Goal: Task Accomplishment & Management: Manage account settings

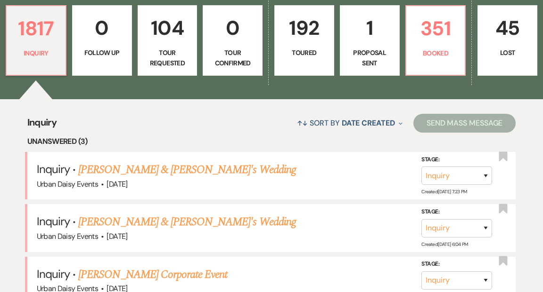
scroll to position [304, 0]
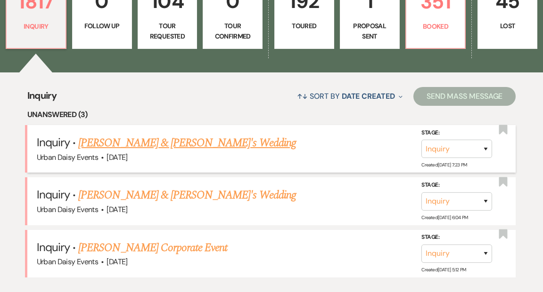
click at [195, 135] on link "[PERSON_NAME] & [PERSON_NAME]'s Wedding" at bounding box center [187, 143] width 218 height 17
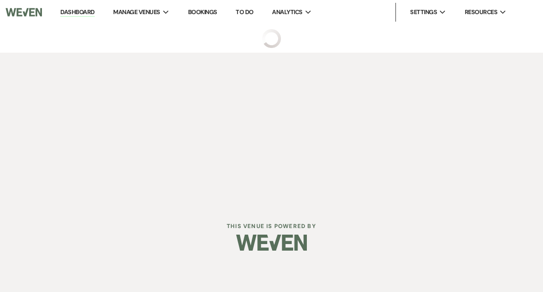
select select "5"
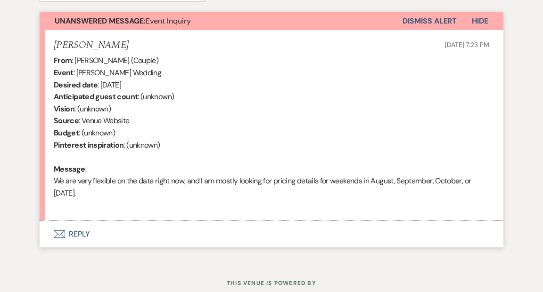
scroll to position [367, 0]
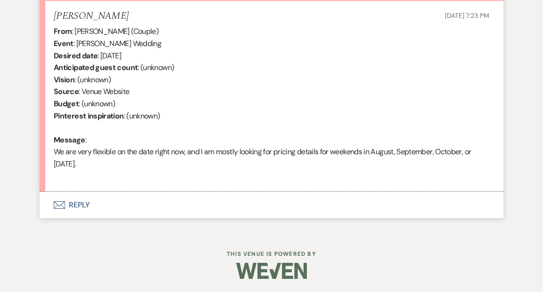
click at [79, 203] on button "Envelope Reply" at bounding box center [271, 205] width 463 height 26
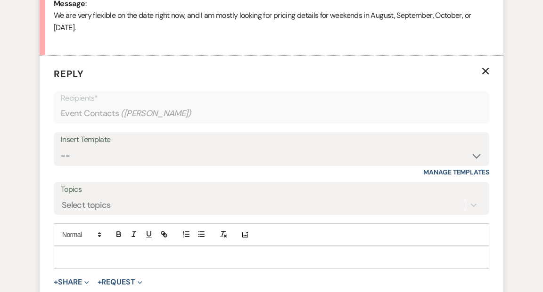
scroll to position [510, 0]
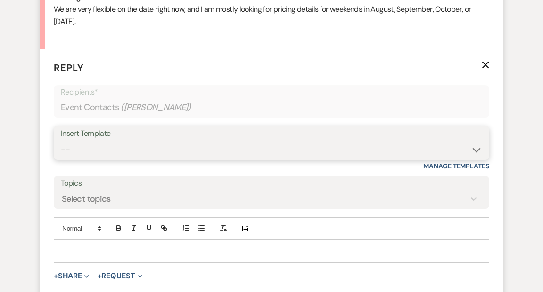
click at [476, 150] on select "-- Payment Past Due Rental Agreement and First Payment Urban Daisy Initial Resp…" at bounding box center [271, 150] width 421 height 18
select select "1243"
click at [61, 141] on select "-- Payment Past Due Rental Agreement and First Payment Urban Daisy Initial Resp…" at bounding box center [271, 150] width 421 height 18
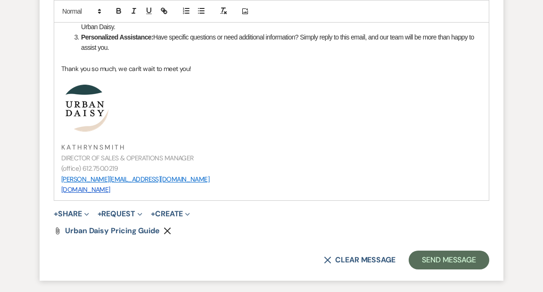
scroll to position [1063, 0]
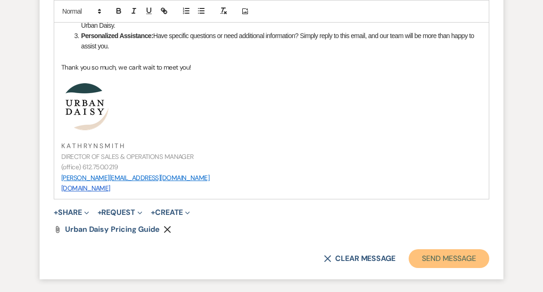
click at [439, 261] on button "Send Message" at bounding box center [448, 259] width 81 height 19
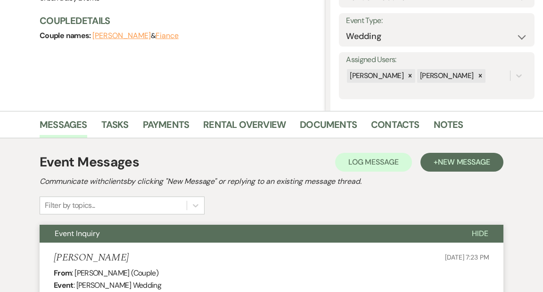
scroll to position [0, 0]
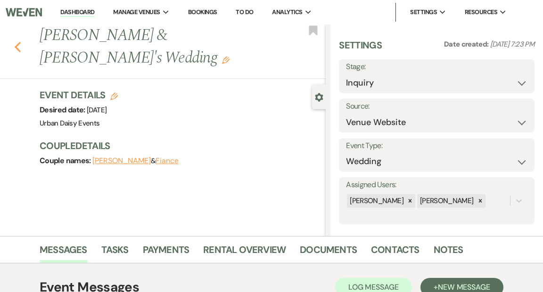
click at [16, 46] on use "button" at bounding box center [18, 47] width 6 height 10
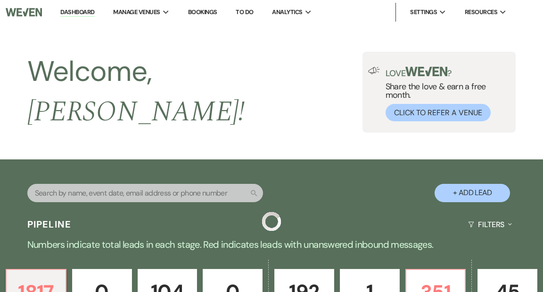
scroll to position [304, 0]
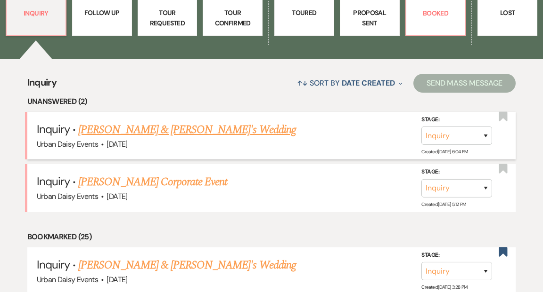
click at [122, 122] on link "[PERSON_NAME] & [PERSON_NAME]'s Wedding" at bounding box center [187, 130] width 218 height 17
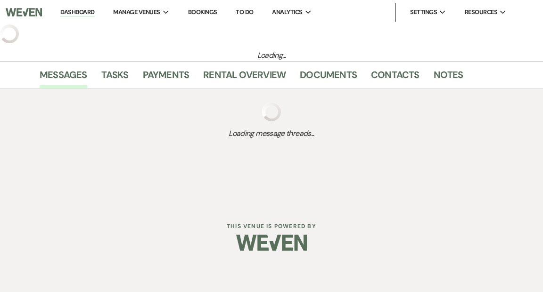
select select "5"
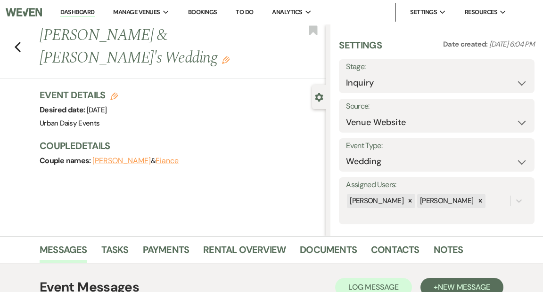
click at [74, 10] on link "Dashboard" at bounding box center [77, 12] width 34 height 9
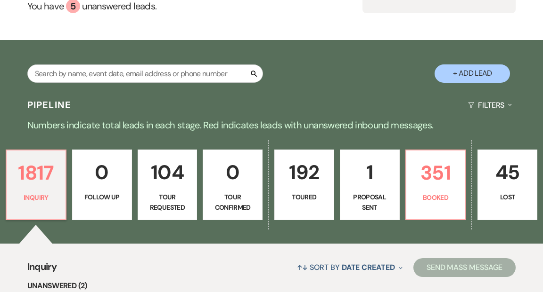
scroll to position [136, 0]
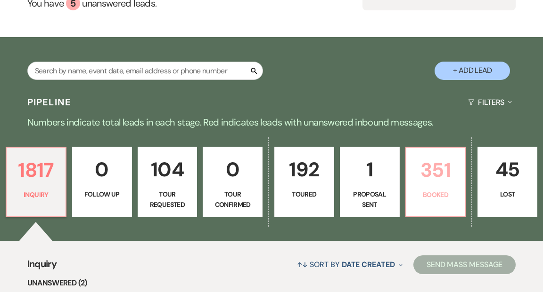
click at [436, 154] on p "351" at bounding box center [436, 170] width 48 height 32
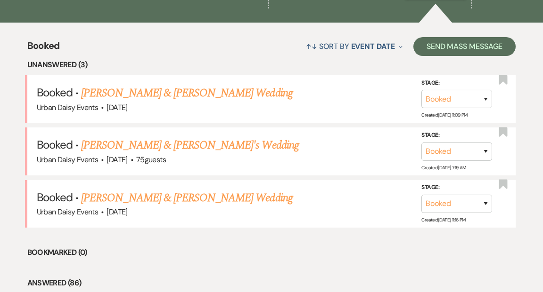
scroll to position [356, 0]
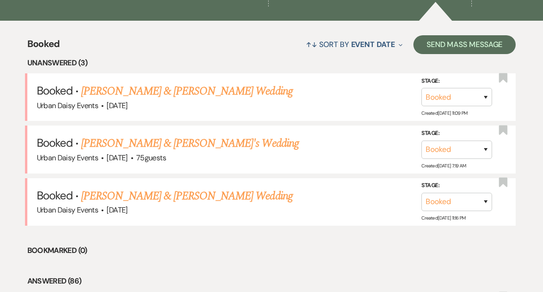
click at [160, 188] on link "[PERSON_NAME] & [PERSON_NAME] Wedding" at bounding box center [186, 196] width 211 height 17
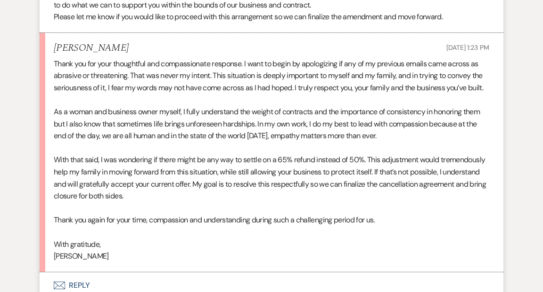
scroll to position [2669, 0]
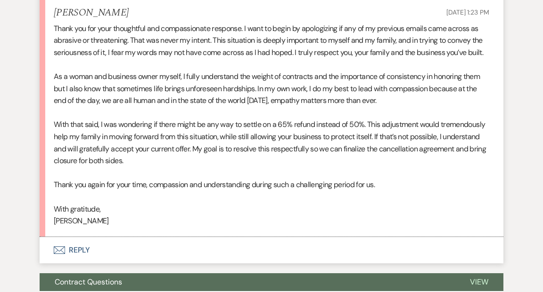
click at [81, 249] on button "Envelope Reply" at bounding box center [271, 250] width 463 height 26
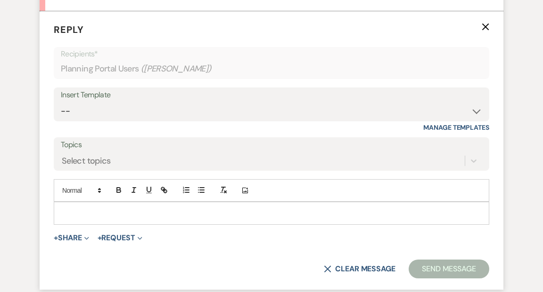
scroll to position [2898, 0]
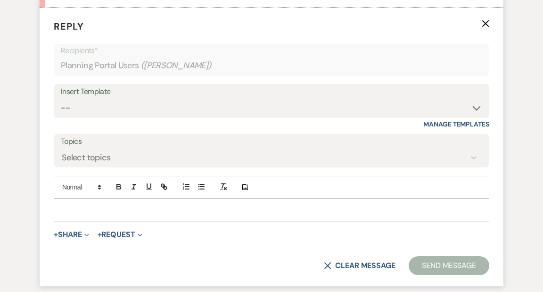
click at [78, 205] on p at bounding box center [271, 210] width 420 height 10
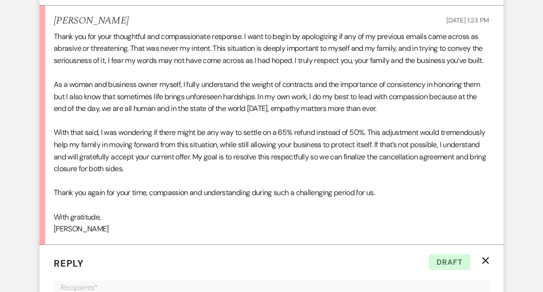
scroll to position [2587, 0]
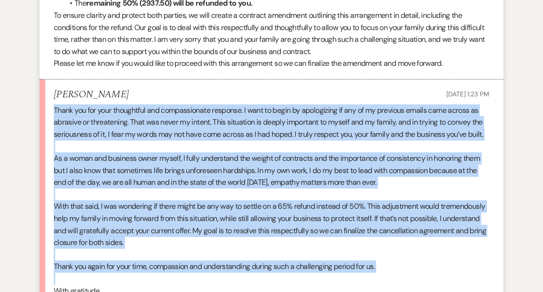
drag, startPoint x: 55, startPoint y: 108, endPoint x: 341, endPoint y: 275, distance: 330.9
click at [341, 275] on div "Thank you for your thoughtful and compassionate response. I want to begin by ap…" at bounding box center [271, 207] width 435 height 205
copy div "Thank you for your thoughtful and compassionate response. I want to begin by ap…"
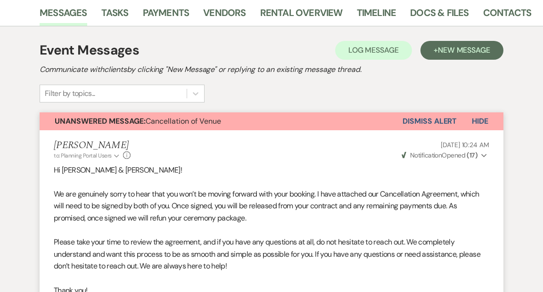
scroll to position [0, 0]
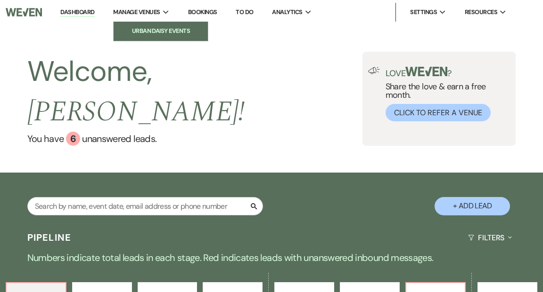
click at [150, 28] on li "Urban Daisy Events" at bounding box center [160, 30] width 85 height 9
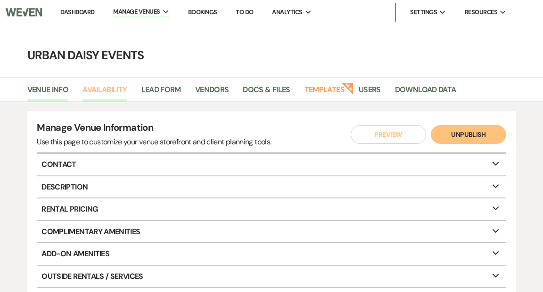
click at [115, 90] on link "Availability" at bounding box center [104, 93] width 44 height 18
select select "2"
select select "2026"
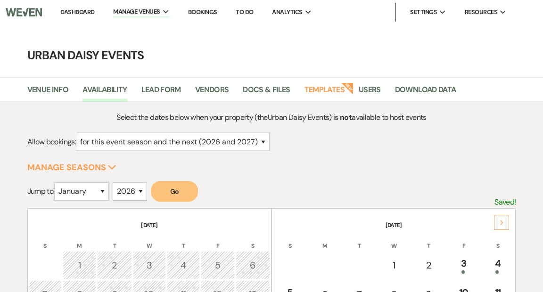
click at [104, 192] on select "January February March April May June July August September October November De…" at bounding box center [81, 192] width 55 height 18
click at [57, 183] on select "January February March April May June July August September October November De…" at bounding box center [81, 192] width 55 height 18
click at [105, 190] on select "January February March April May June July August September October November De…" at bounding box center [81, 192] width 55 height 18
select select "12"
click at [57, 183] on select "January February March April May June July August September October November De…" at bounding box center [81, 192] width 55 height 18
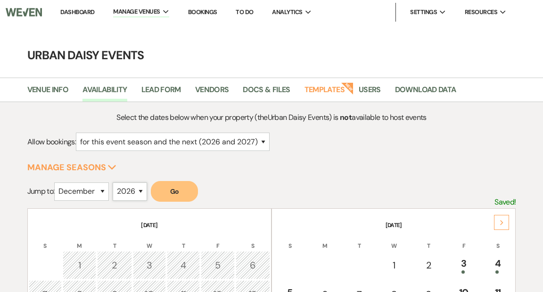
click at [142, 190] on select "2025 2026 2027 2028 2029" at bounding box center [130, 192] width 34 height 18
select select "2025"
click at [115, 183] on select "2025 2026 2027 2028 2029" at bounding box center [130, 192] width 34 height 18
click at [172, 191] on button "Go" at bounding box center [174, 191] width 47 height 21
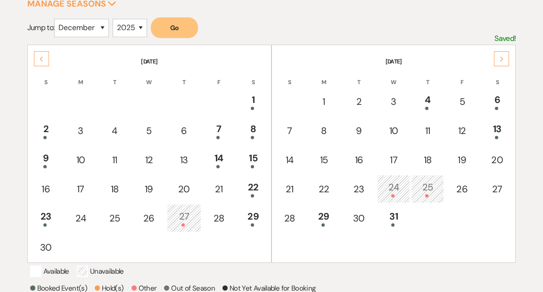
scroll to position [154, 0]
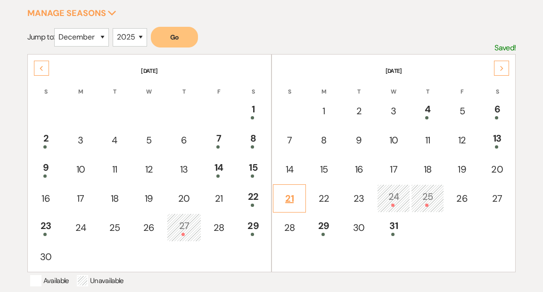
click at [292, 197] on div "21" at bounding box center [289, 199] width 23 height 14
select select "other"
select select "false"
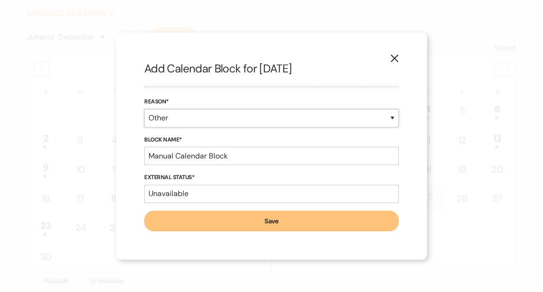
click at [393, 117] on select "Booked Event Hold Other" at bounding box center [271, 118] width 254 height 18
select select "hold"
click at [144, 128] on select "Booked Event Hold Other" at bounding box center [271, 118] width 254 height 18
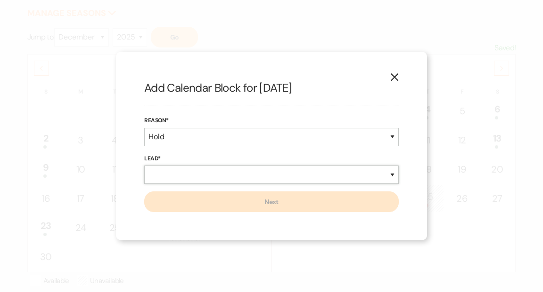
click at [392, 175] on select "New Lead Existing Lead" at bounding box center [271, 175] width 254 height 18
select select "existingLead"
click at [144, 166] on select "New Lead Existing Lead" at bounding box center [271, 175] width 254 height 18
select select "false"
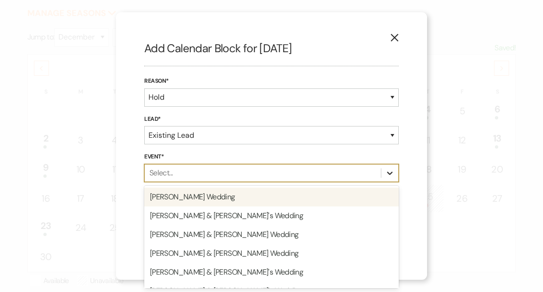
click at [389, 175] on icon at bounding box center [389, 173] width 9 height 9
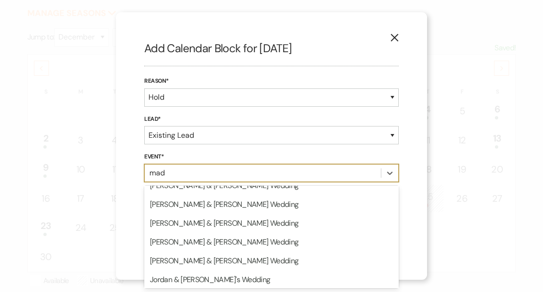
scroll to position [0, 0]
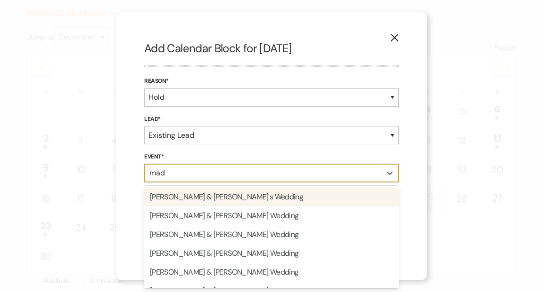
type input "made"
click at [348, 197] on div "Madeline K Knight & Fiance's Wedding" at bounding box center [271, 197] width 254 height 19
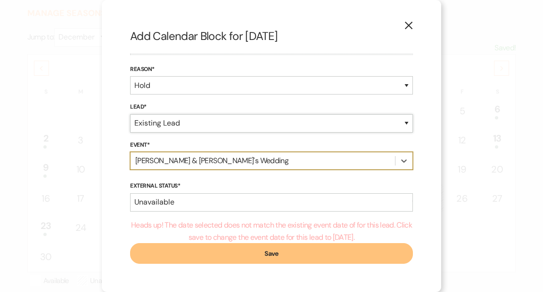
click at [405, 123] on select "New Lead Existing Lead" at bounding box center [271, 123] width 283 height 18
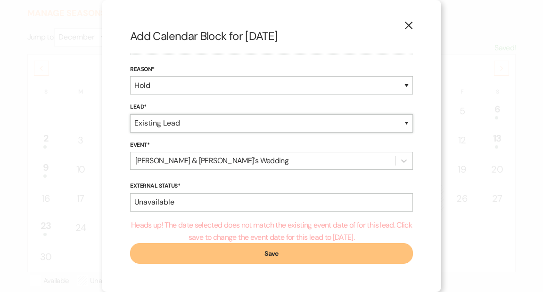
select select "newLead"
click at [144, 133] on select "New Lead Existing Lead" at bounding box center [271, 123] width 283 height 18
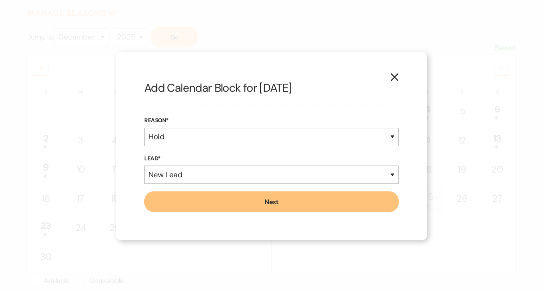
click at [300, 202] on button "Next" at bounding box center [271, 202] width 254 height 21
select select "635"
select select "false"
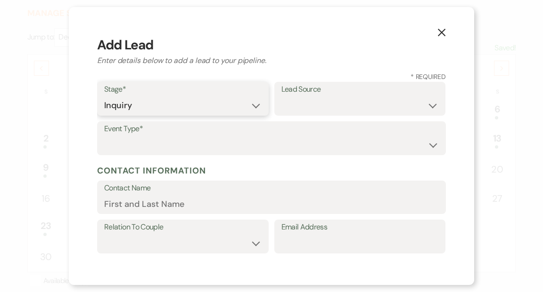
click at [256, 107] on select "Inquiry Follow Up Tour Requested Tour Confirmed Toured Proposal Sent Booked Lost" at bounding box center [182, 106] width 157 height 18
select select "7"
click at [104, 97] on select "Inquiry Follow Up Tour Requested Tour Confirmed Toured Proposal Sent Booked Lost" at bounding box center [182, 106] width 157 height 18
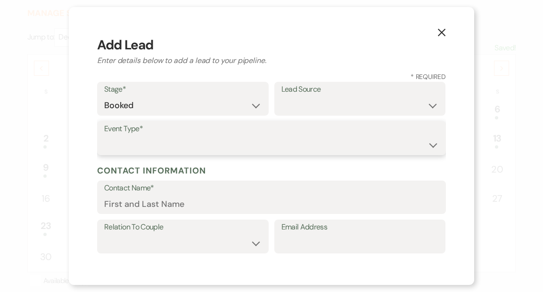
click at [432, 145] on select "Wedding Anniversary Party Baby Shower Bachelorette / Bachelor Party Birthday Pa…" at bounding box center [271, 145] width 334 height 18
select select "3"
click at [104, 136] on select "Wedding Anniversary Party Baby Shower Bachelorette / Bachelor Party Birthday Pa…" at bounding box center [271, 145] width 334 height 18
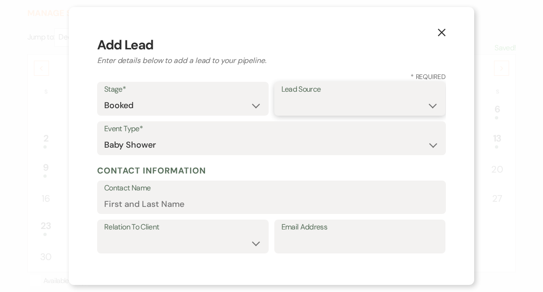
click at [432, 108] on select "Weven Venue Website Instagram Facebook Pinterest Google The Knot Wedding Wire H…" at bounding box center [359, 106] width 157 height 18
select select "12"
click at [281, 97] on select "Weven Venue Website Instagram Facebook Pinterest Google The Knot Wedding Wire H…" at bounding box center [359, 106] width 157 height 18
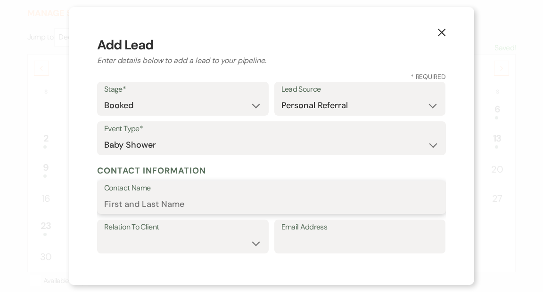
click at [242, 205] on input "Contact Name" at bounding box center [271, 204] width 334 height 18
type input "Madeline Knight"
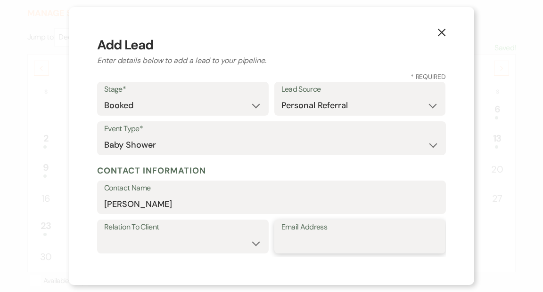
type input "[EMAIL_ADDRESS][DOMAIN_NAME]"
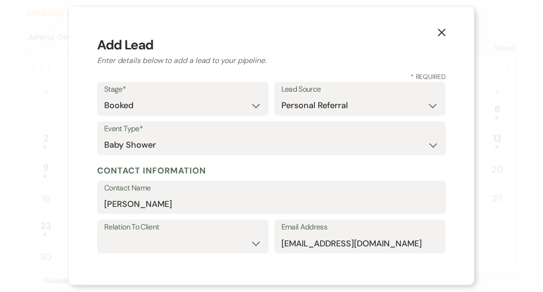
type input "6127500219"
type input "Madeline Knight"
click at [256, 244] on select "Client Event Planner Parent of Client Family Member Friend Other" at bounding box center [182, 244] width 157 height 18
select select "1"
click at [104, 235] on select "Client Event Planner Parent of Client Family Member Friend Other" at bounding box center [182, 244] width 157 height 18
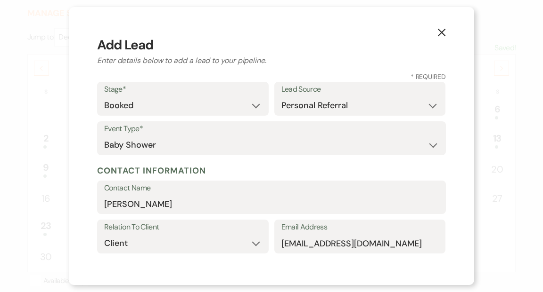
click at [503, 68] on div "X Add Lead Enter details below to add a lead to your pipeline. * Required Stage…" at bounding box center [271, 146] width 543 height 292
click at [403, 271] on div "X Add Lead Enter details below to add a lead to your pipeline. * Required Stage…" at bounding box center [271, 146] width 405 height 278
click at [85, 121] on div "X Add Lead Enter details below to add a lead to your pipeline. * Required Stage…" at bounding box center [271, 146] width 405 height 278
click at [178, 203] on input "Madeline Knight" at bounding box center [271, 204] width 334 height 18
click at [287, 268] on div "X Add Lead Enter details below to add a lead to your pipeline. * Required Stage…" at bounding box center [271, 146] width 405 height 278
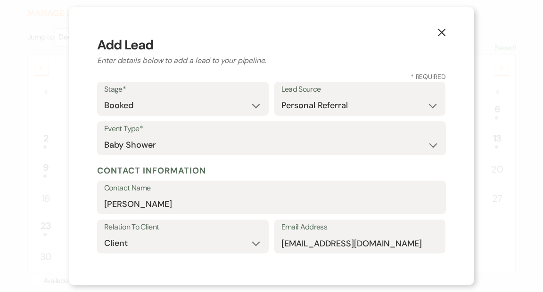
click at [382, 42] on h3 "Add Lead" at bounding box center [271, 45] width 349 height 20
click at [439, 31] on use "button" at bounding box center [442, 33] width 8 height 8
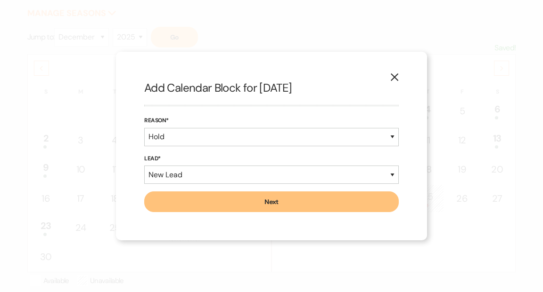
click at [347, 202] on button "Next" at bounding box center [271, 202] width 254 height 21
select select "635"
select select "false"
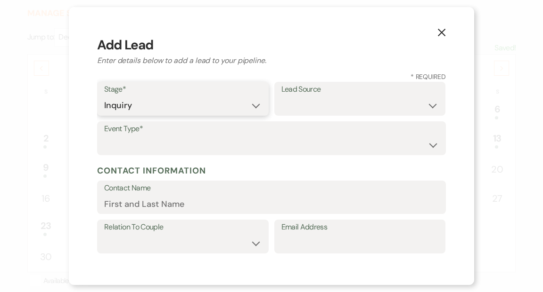
click at [254, 108] on select "Inquiry Follow Up Tour Requested Tour Confirmed Toured Proposal Sent Booked Lost" at bounding box center [182, 106] width 157 height 18
select select "7"
click at [104, 97] on select "Inquiry Follow Up Tour Requested Tour Confirmed Toured Proposal Sent Booked Lost" at bounding box center [182, 106] width 157 height 18
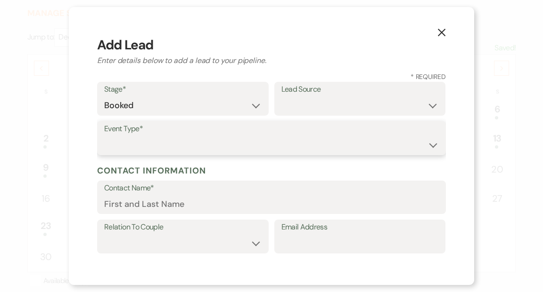
click at [432, 145] on select "Wedding Anniversary Party Baby Shower Bachelorette / Bachelor Party Birthday Pa…" at bounding box center [271, 145] width 334 height 18
select select "3"
click at [104, 136] on select "Wedding Anniversary Party Baby Shower Bachelorette / Bachelor Party Birthday Pa…" at bounding box center [271, 145] width 334 height 18
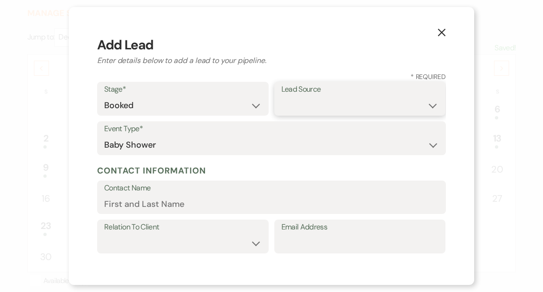
click at [432, 105] on select "Weven Venue Website Instagram Facebook Pinterest Google The Knot Wedding Wire H…" at bounding box center [359, 106] width 157 height 18
select select "12"
click at [281, 97] on select "Weven Venue Website Instagram Facebook Pinterest Google The Knot Wedding Wire H…" at bounding box center [359, 106] width 157 height 18
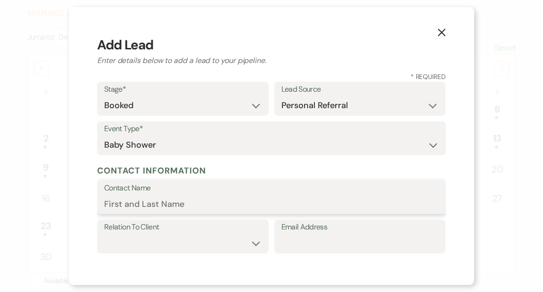
click at [198, 204] on input "Contact Name" at bounding box center [271, 204] width 334 height 18
type input "Madeline Knight"
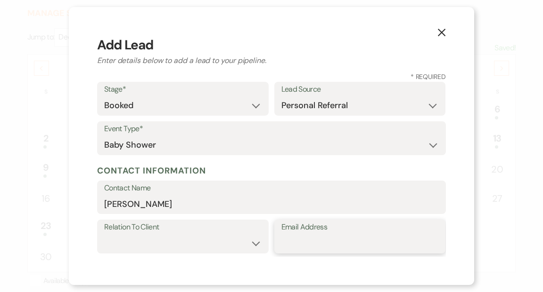
click at [300, 245] on input "Email Address" at bounding box center [359, 244] width 157 height 18
type input "[EMAIL_ADDRESS][DOMAIN_NAME]"
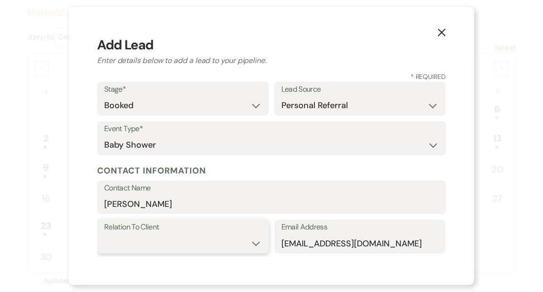
click at [256, 243] on select "Client Event Planner Parent of Client Family Member Friend Other" at bounding box center [182, 244] width 157 height 18
select select "1"
click at [104, 235] on select "Client Event Planner Parent of Client Family Member Friend Other" at bounding box center [182, 244] width 157 height 18
click at [451, 238] on div "X Add Lead Enter details below to add a lead to your pipeline. * Required Stage…" at bounding box center [271, 146] width 405 height 278
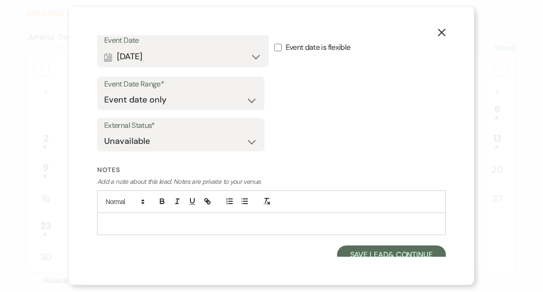
scroll to position [332, 0]
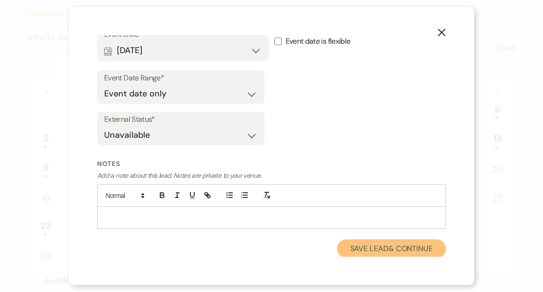
click at [387, 254] on button "Save Lead & Continue" at bounding box center [391, 249] width 109 height 19
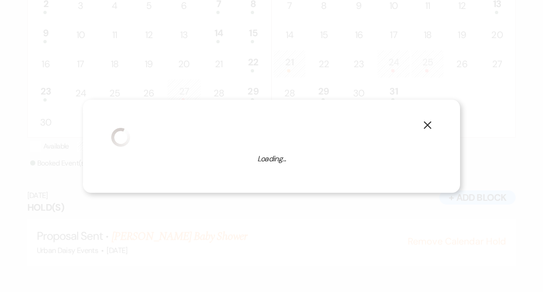
select select "3"
select select "635"
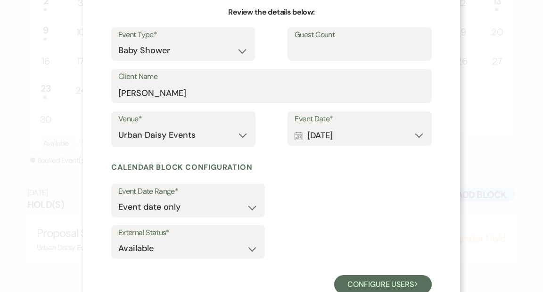
scroll to position [122, 0]
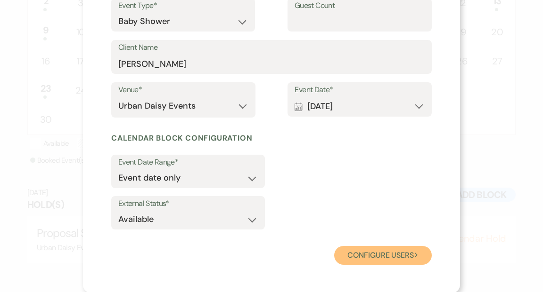
click at [381, 260] on button "Configure users Next" at bounding box center [382, 255] width 97 height 19
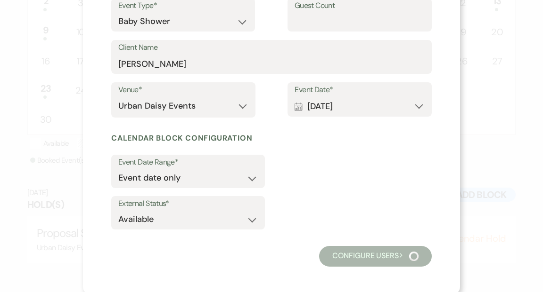
scroll to position [87, 0]
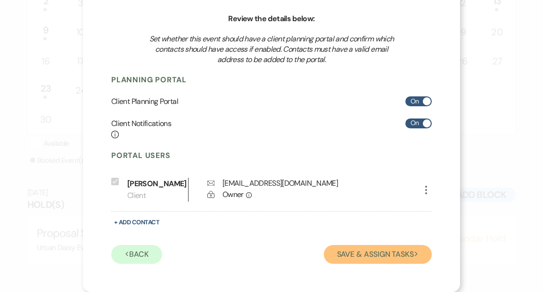
click at [383, 252] on button "Save & Assign Tasks Next" at bounding box center [378, 254] width 108 height 19
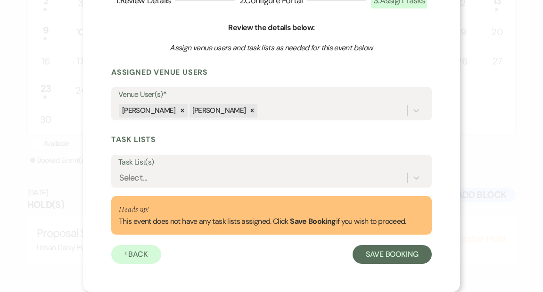
scroll to position [77, 0]
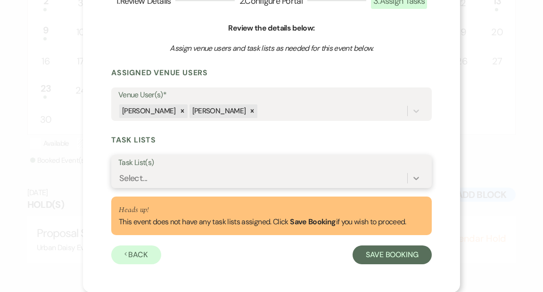
click at [415, 178] on icon at bounding box center [415, 178] width 9 height 9
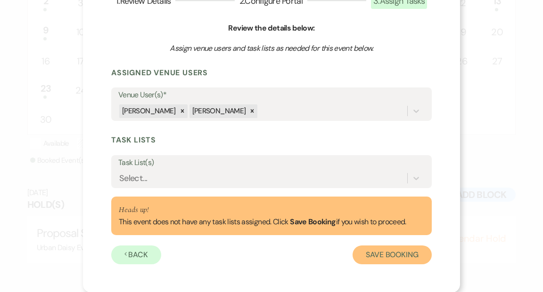
click at [399, 252] on button "Save Booking" at bounding box center [391, 255] width 79 height 19
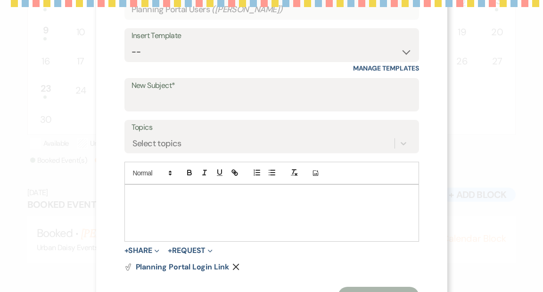
scroll to position [0, 0]
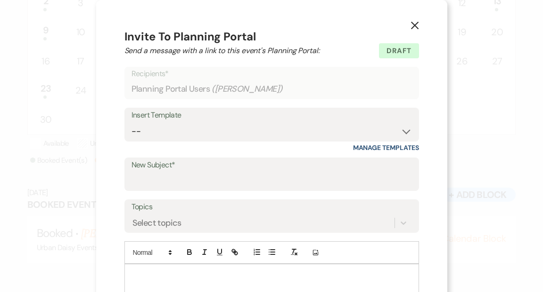
click at [412, 23] on icon "X" at bounding box center [414, 25] width 8 height 8
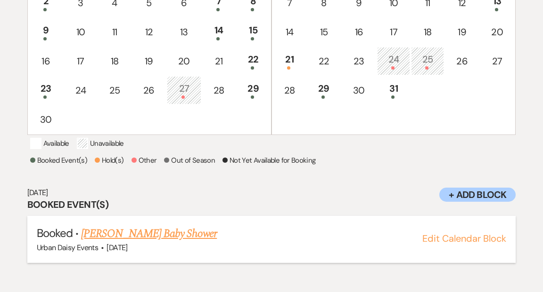
click at [170, 243] on link "Amy Knight's Baby Shower" at bounding box center [149, 234] width 136 height 17
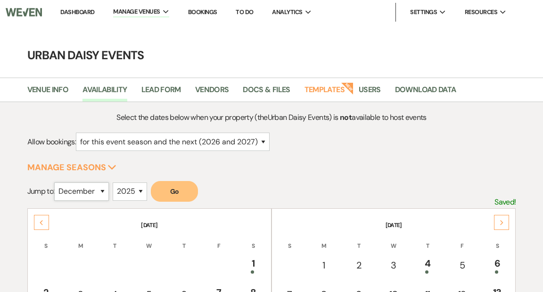
click at [104, 190] on select "January February March April May June July August September October November De…" at bounding box center [81, 192] width 55 height 18
select select "9"
click at [57, 183] on select "January February March April May June July August September October November De…" at bounding box center [81, 192] width 55 height 18
click at [142, 191] on select "2025 2026 2027 2028 2029" at bounding box center [130, 192] width 34 height 18
select select "2026"
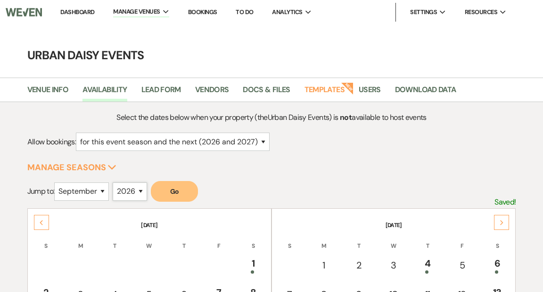
click at [115, 183] on select "2025 2026 2027 2028 2029" at bounding box center [130, 192] width 34 height 18
click at [171, 190] on button "Go" at bounding box center [174, 191] width 47 height 21
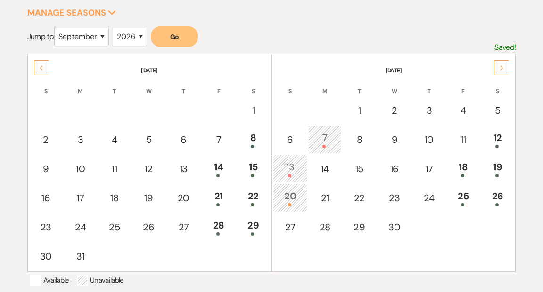
scroll to position [158, 0]
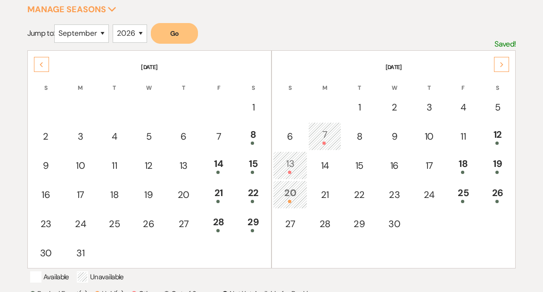
click at [291, 165] on div "13" at bounding box center [290, 165] width 24 height 17
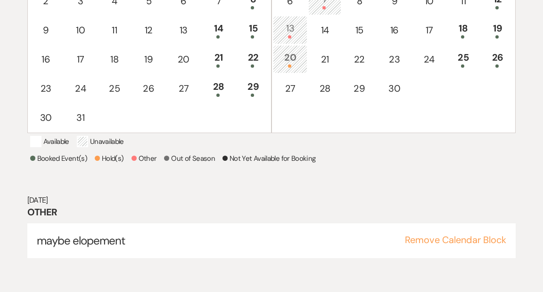
scroll to position [291, 0]
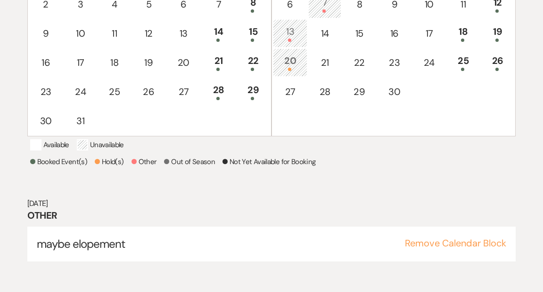
click at [287, 62] on div "20" at bounding box center [290, 62] width 24 height 17
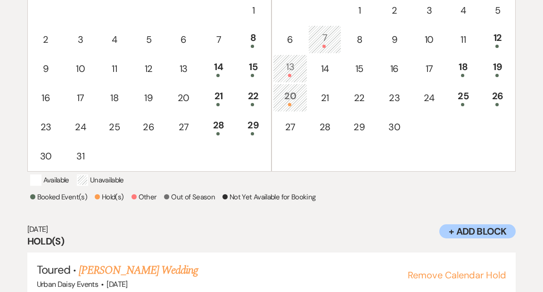
scroll to position [253, 0]
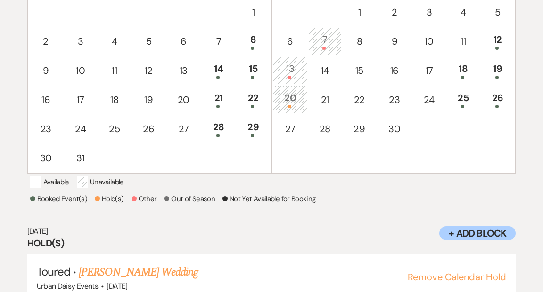
click at [323, 41] on div "7" at bounding box center [324, 40] width 23 height 17
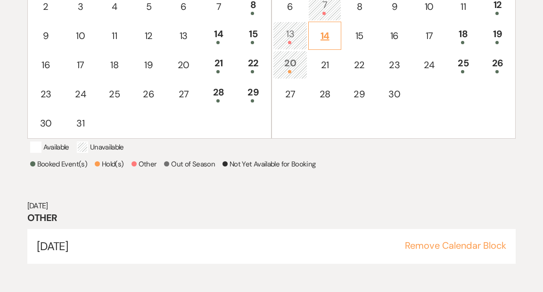
scroll to position [292, 0]
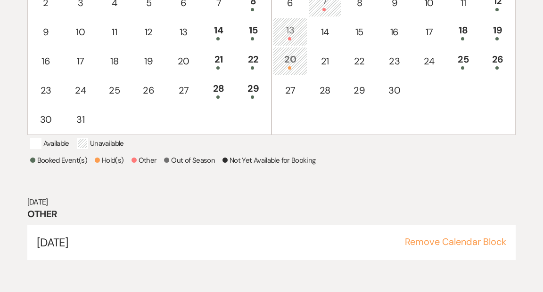
click at [325, 165] on div "Select the dates below when your property (the Urban Daisy Events ) is not avai…" at bounding box center [271, 51] width 488 height 462
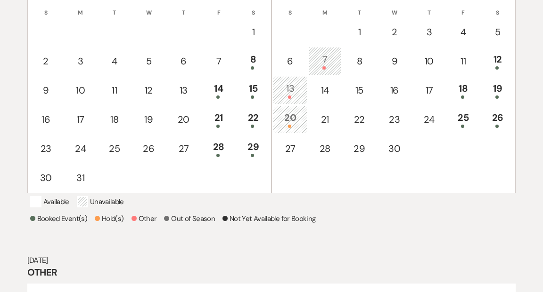
scroll to position [182, 0]
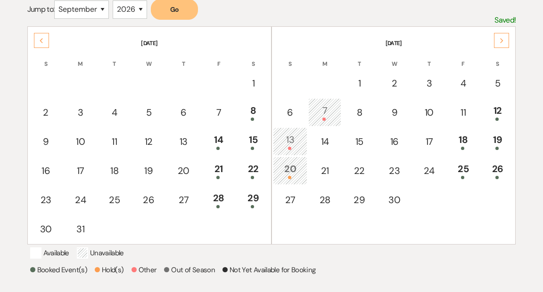
click at [504, 37] on div "Next" at bounding box center [501, 40] width 15 height 15
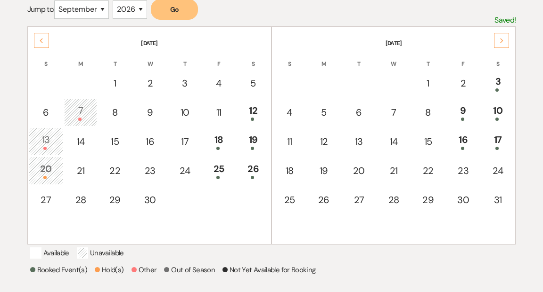
click at [504, 37] on div "Next" at bounding box center [501, 40] width 15 height 15
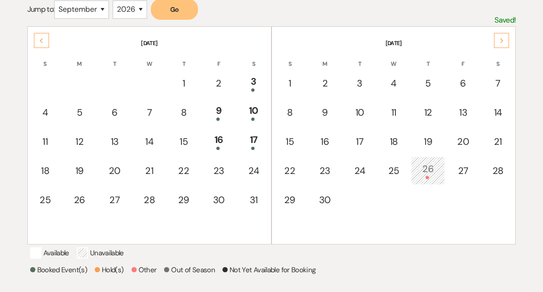
click at [504, 37] on div "Next" at bounding box center [501, 40] width 15 height 15
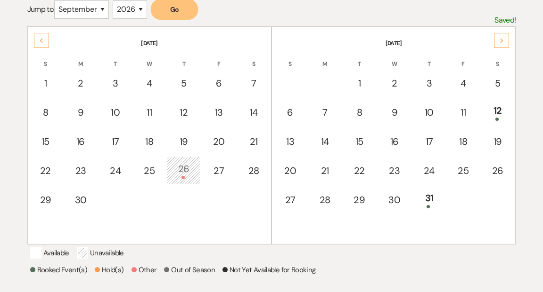
click at [504, 37] on div "Next" at bounding box center [501, 40] width 15 height 15
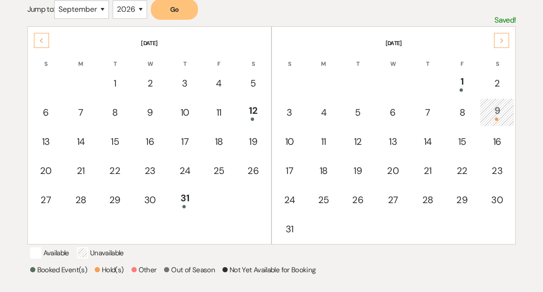
click at [496, 114] on div "9" at bounding box center [497, 112] width 24 height 17
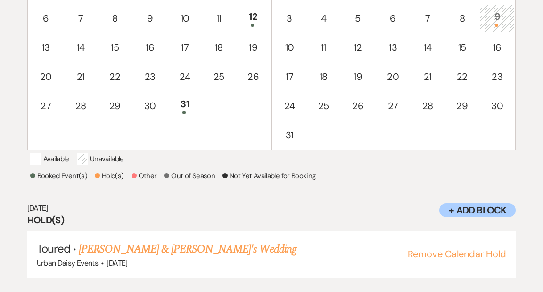
scroll to position [292, 0]
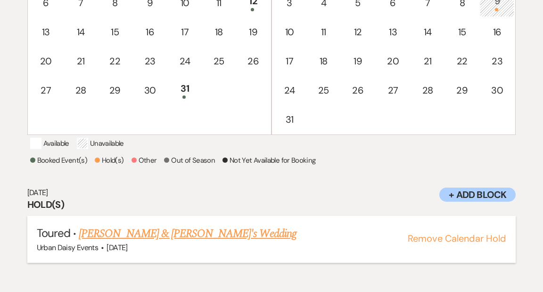
click at [203, 243] on link "Sydnee Anderson & Fiance's Wedding" at bounding box center [188, 234] width 218 height 17
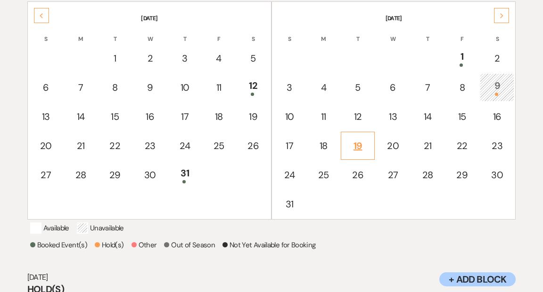
scroll to position [147, 0]
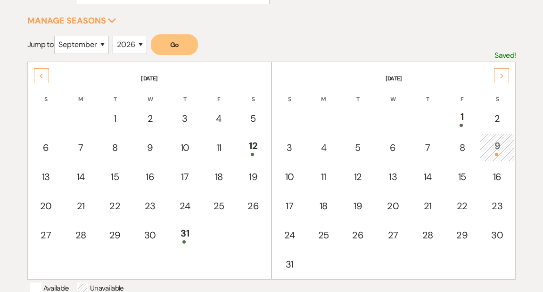
click at [495, 147] on div "9" at bounding box center [497, 147] width 24 height 17
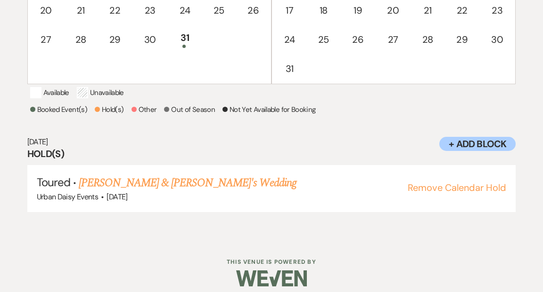
scroll to position [354, 0]
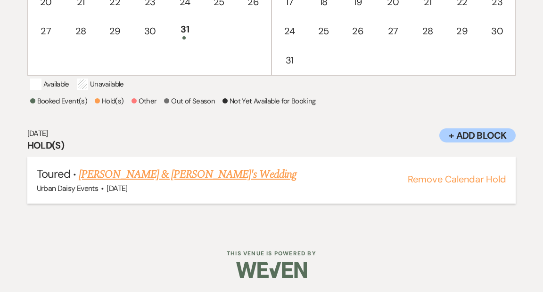
click at [468, 184] on button "Remove Calendar Hold" at bounding box center [456, 179] width 98 height 9
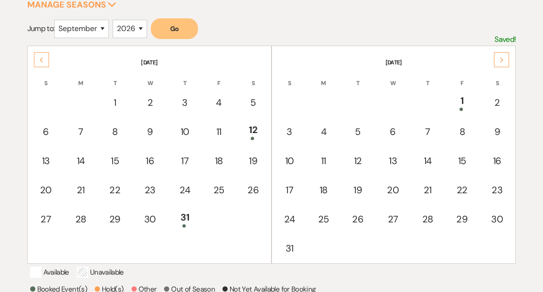
scroll to position [152, 0]
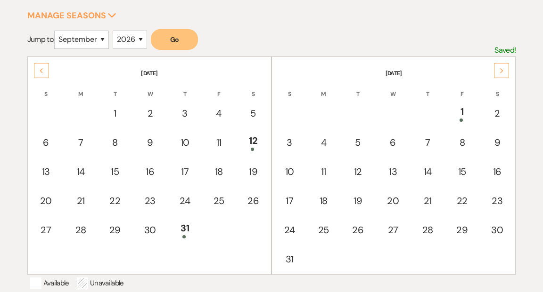
click at [499, 69] on icon "Next" at bounding box center [501, 71] width 5 height 6
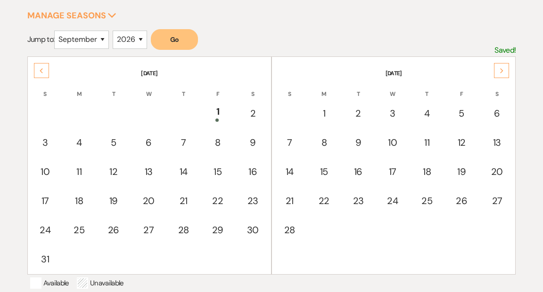
click at [499, 69] on icon "Next" at bounding box center [501, 71] width 5 height 6
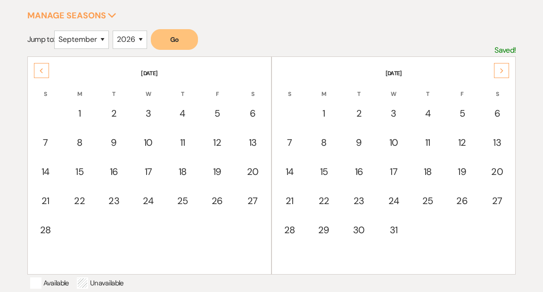
click at [499, 69] on icon "Next" at bounding box center [501, 71] width 5 height 6
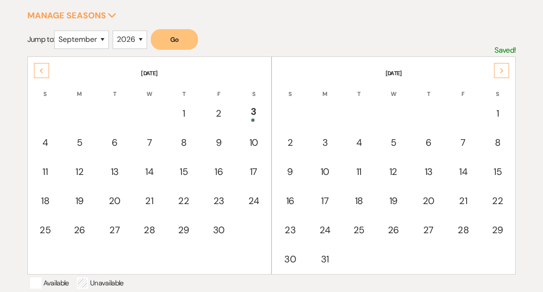
click at [499, 69] on icon "Next" at bounding box center [501, 71] width 5 height 6
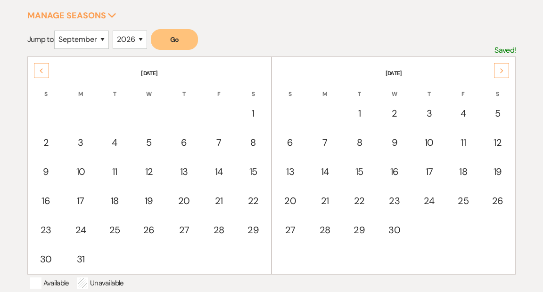
click at [499, 69] on icon "Next" at bounding box center [501, 71] width 5 height 6
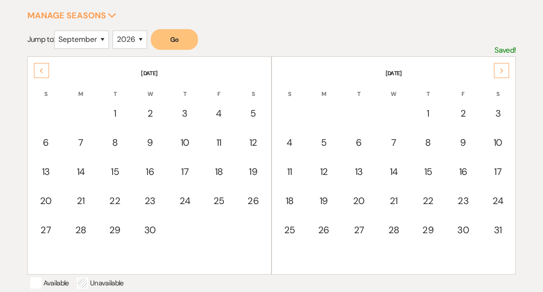
click at [499, 69] on icon "Next" at bounding box center [501, 71] width 5 height 6
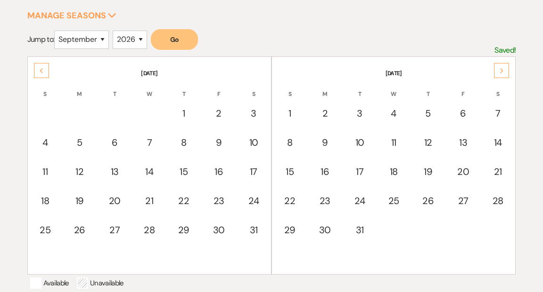
click at [499, 69] on icon "Next" at bounding box center [501, 71] width 5 height 6
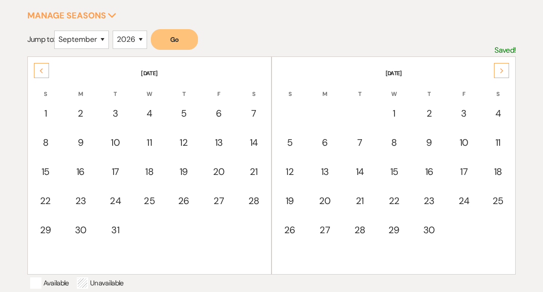
click at [499, 69] on icon "Next" at bounding box center [501, 71] width 5 height 6
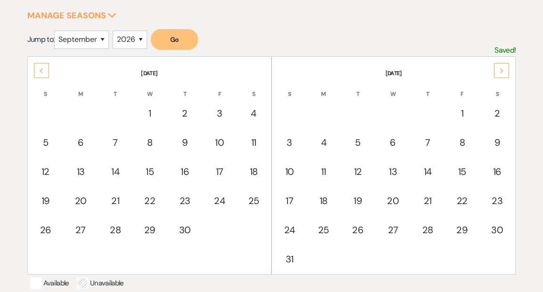
click at [499, 69] on icon "Next" at bounding box center [501, 71] width 5 height 6
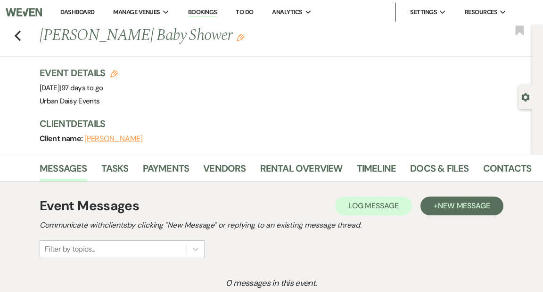
click at [236, 38] on icon "Edit" at bounding box center [240, 38] width 8 height 8
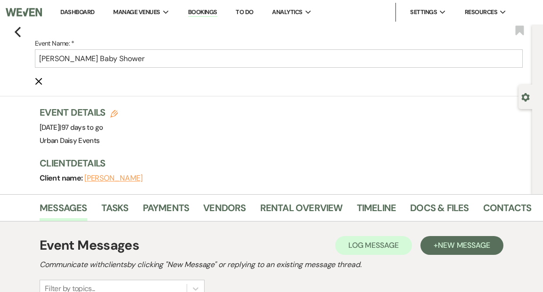
click at [93, 177] on button "[PERSON_NAME]" at bounding box center [113, 179] width 58 height 8
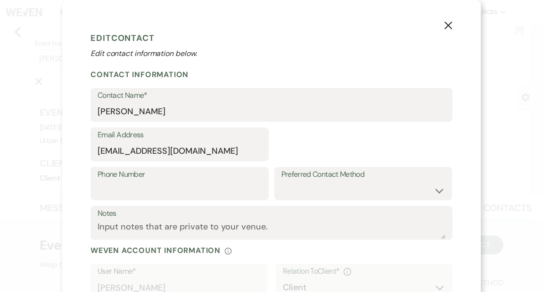
select select "1"
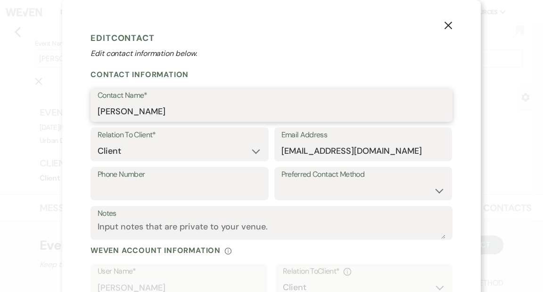
drag, startPoint x: 115, startPoint y: 113, endPoint x: 91, endPoint y: 110, distance: 24.1
click at [91, 111] on div "Contact Name* Amy Knight" at bounding box center [271, 105] width 362 height 34
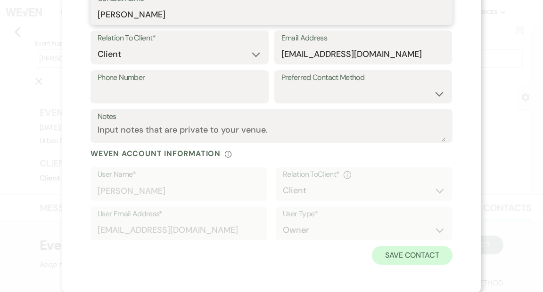
type input "Madeline Knight"
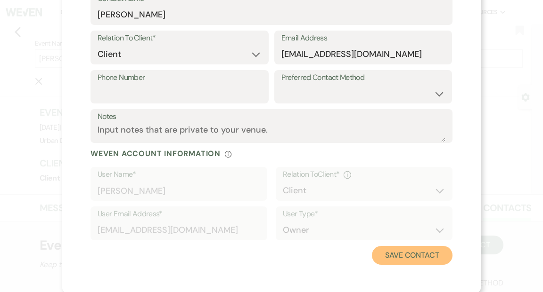
click at [396, 254] on button "Save Contact" at bounding box center [412, 255] width 81 height 19
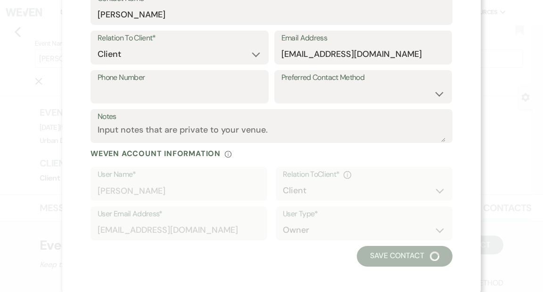
type input "Madeline Knight's Baby Shower"
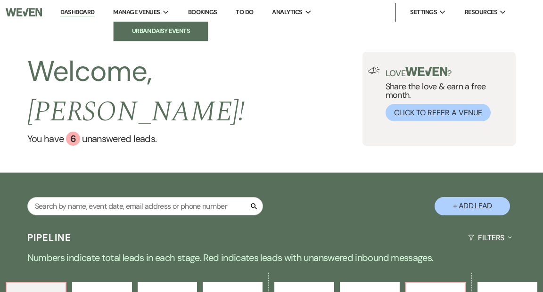
click at [149, 31] on li "Urban Daisy Events" at bounding box center [160, 30] width 85 height 9
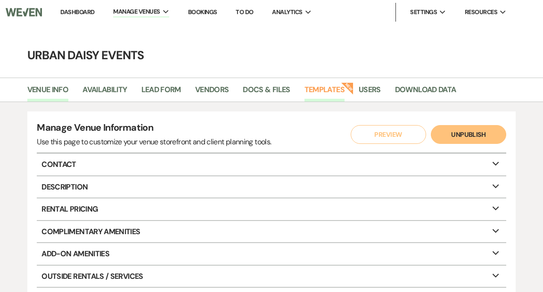
click at [322, 87] on link "Templates" at bounding box center [324, 93] width 40 height 18
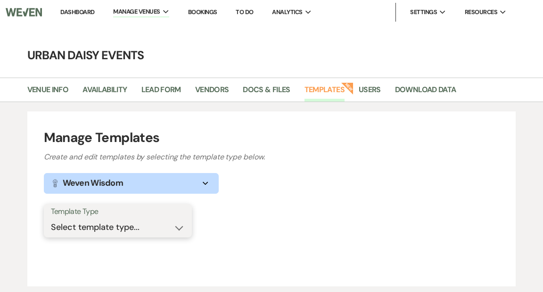
click at [178, 228] on select "Select template type... Task List Message Templates Payment Plan Inventory Item…" at bounding box center [118, 228] width 134 height 18
select select "Message Templates"
click at [51, 219] on select "Select template type... Task List Message Templates Payment Plan Inventory Item…" at bounding box center [118, 228] width 134 height 18
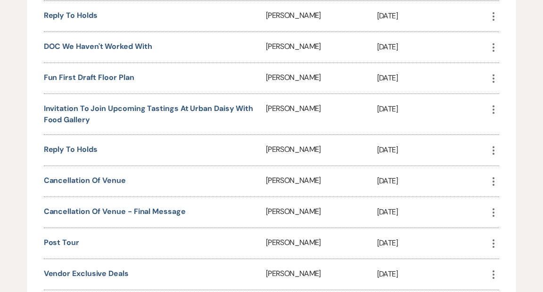
scroll to position [927, 0]
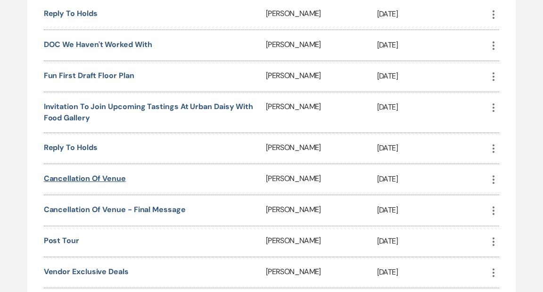
click at [113, 174] on link "Cancellation of Venue" at bounding box center [85, 179] width 82 height 10
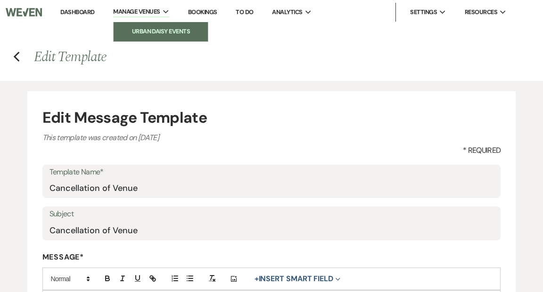
click at [138, 30] on li "Urban Daisy Events" at bounding box center [160, 31] width 85 height 9
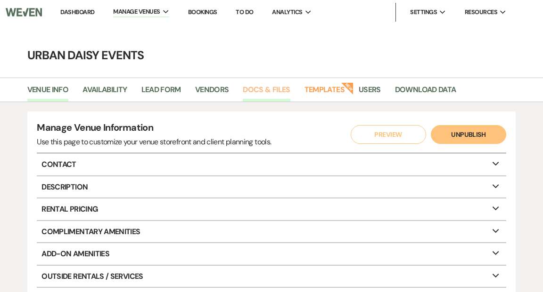
click at [277, 88] on link "Docs & Files" at bounding box center [266, 93] width 47 height 18
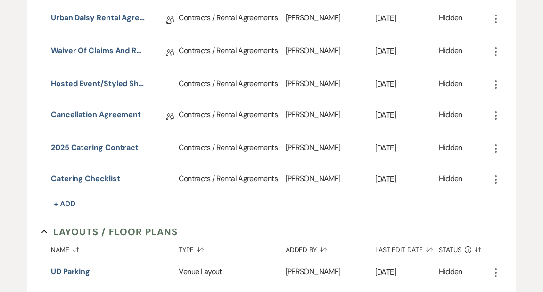
scroll to position [245, 0]
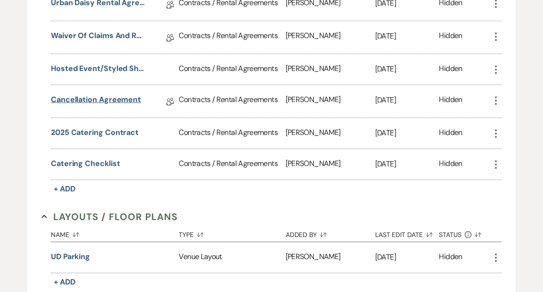
click at [130, 99] on link "Cancellation Agreement" at bounding box center [96, 101] width 90 height 15
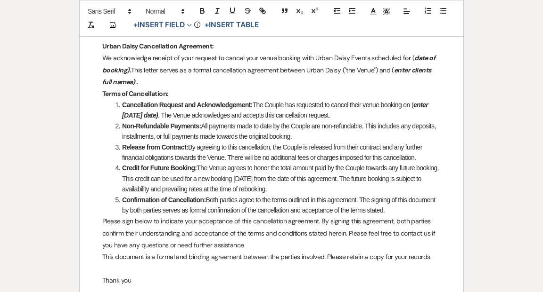
scroll to position [151, 0]
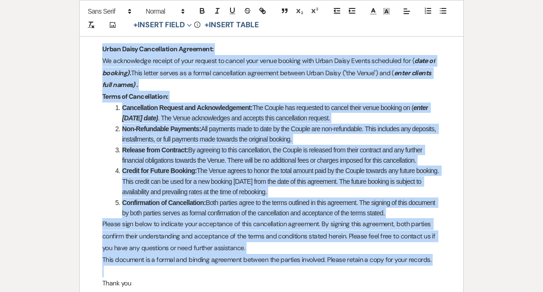
drag, startPoint x: 103, startPoint y: 48, endPoint x: 420, endPoint y: 271, distance: 387.8
click at [420, 271] on div "Urban Daisy Cancellation Agreement: We acknowledge receipt of your request to c…" at bounding box center [271, 255] width 383 height 487
copy div "Urban Daisy Cancellation Agreement: We acknowledge receipt of your request to c…"
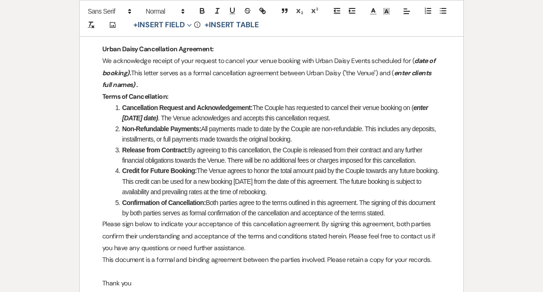
click at [38, 132] on div "Printer Print Add Photo + Insert Field Expand Standard Field Smart Field Signat…" at bounding box center [271, 233] width 543 height 587
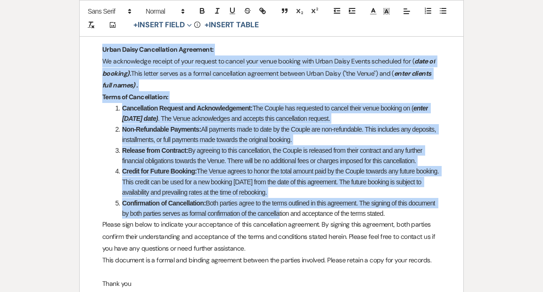
drag, startPoint x: 103, startPoint y: 48, endPoint x: 277, endPoint y: 211, distance: 239.6
click at [277, 211] on div "Urban Daisy Cancellation Agreement: We acknowledge receipt of your request to c…" at bounding box center [271, 255] width 383 height 487
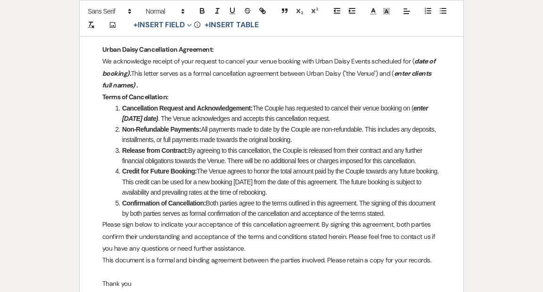
click at [489, 162] on div "Printer Print Add Photo + Insert Field Expand Standard Field Smart Field Signat…" at bounding box center [271, 234] width 543 height 587
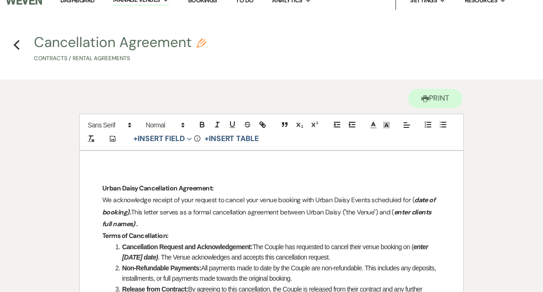
scroll to position [0, 0]
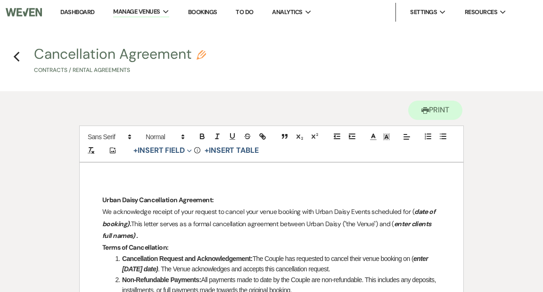
click at [79, 9] on link "Dashboard" at bounding box center [77, 12] width 34 height 8
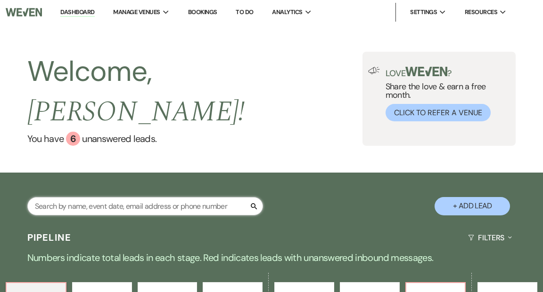
click at [116, 197] on input "text" at bounding box center [144, 206] width 235 height 18
click at [104, 197] on input "tat" at bounding box center [144, 206] width 235 height 18
click at [103, 197] on input "tat" at bounding box center [144, 206] width 235 height 18
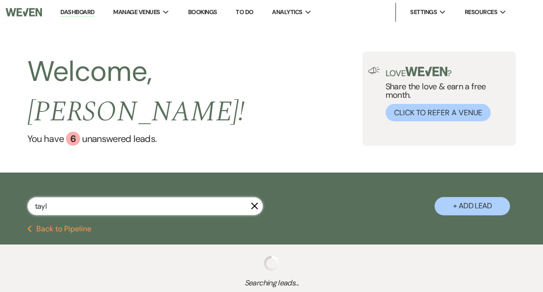
type input "taylo"
select select "5"
select select "8"
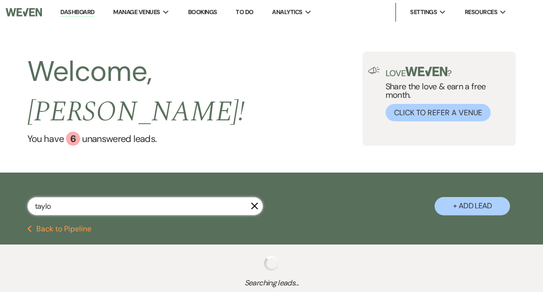
select select "6"
select select "5"
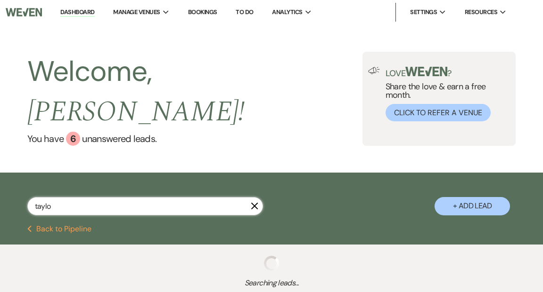
select select "2"
select select "8"
select select "6"
select select "8"
select select "6"
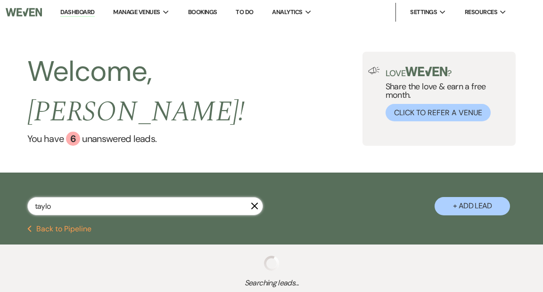
select select "5"
select select "2"
select select "8"
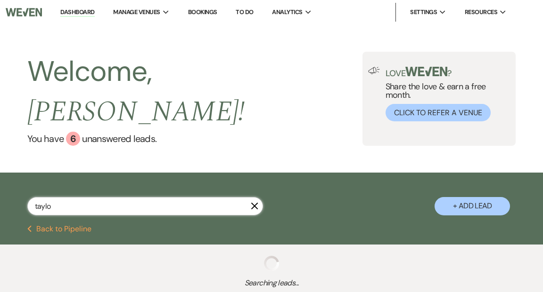
select select "6"
select select "2"
select select "8"
select select "2"
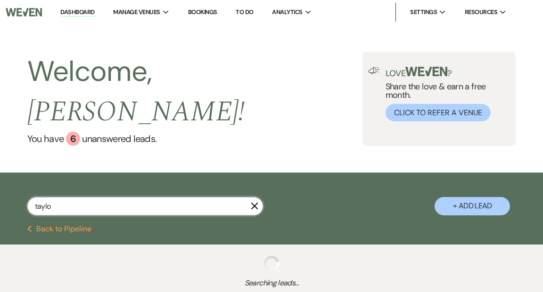
select select "2"
select select "8"
select select "11"
select select "5"
select select "2"
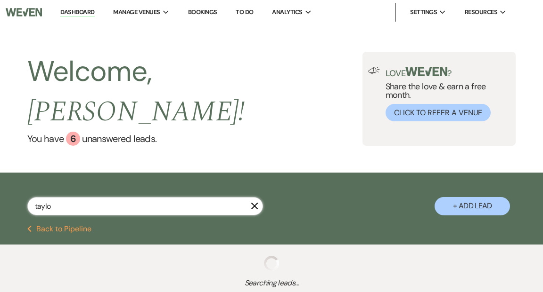
select select "2"
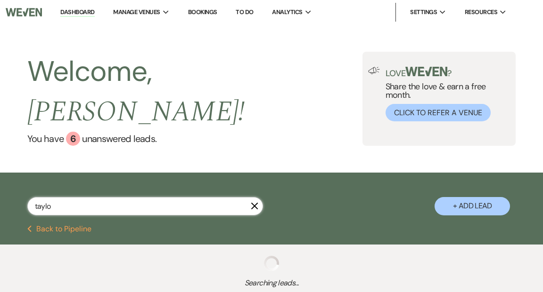
select select "8"
select select "4"
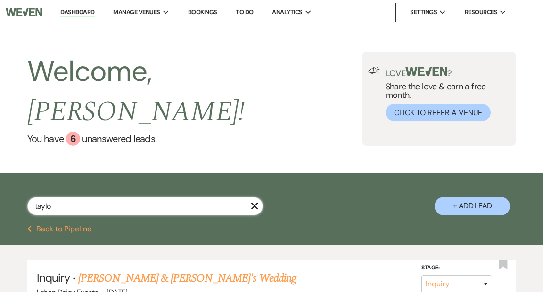
type input "[PERSON_NAME]"
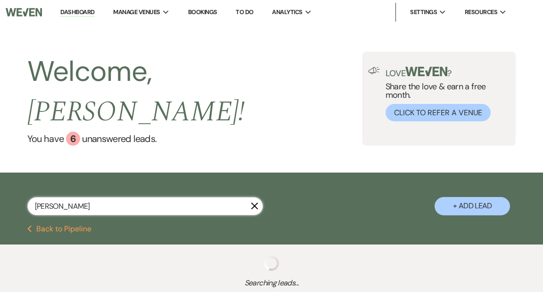
select select "8"
select select "6"
select select "5"
select select "2"
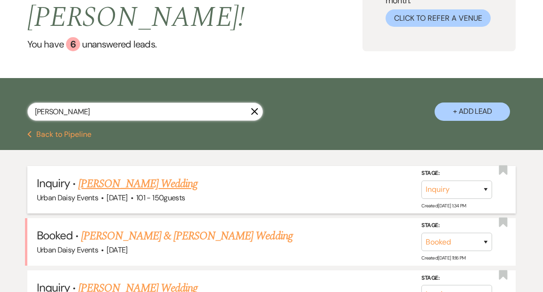
scroll to position [99, 0]
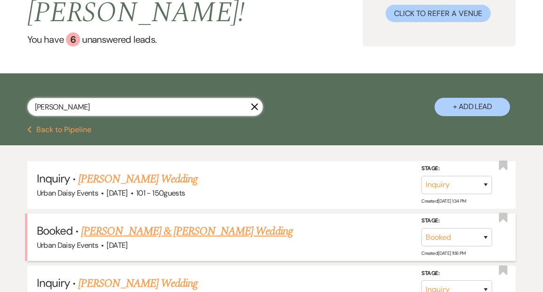
type input "[PERSON_NAME]"
click at [141, 223] on link "[PERSON_NAME] & [PERSON_NAME] Wedding" at bounding box center [186, 231] width 211 height 17
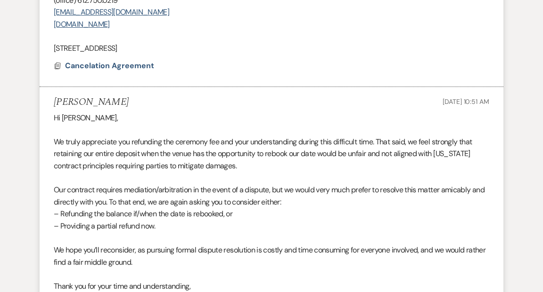
scroll to position [529, 0]
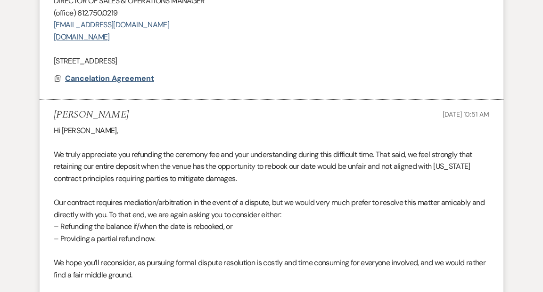
click at [139, 77] on span "Cancelation Agreement" at bounding box center [109, 78] width 89 height 10
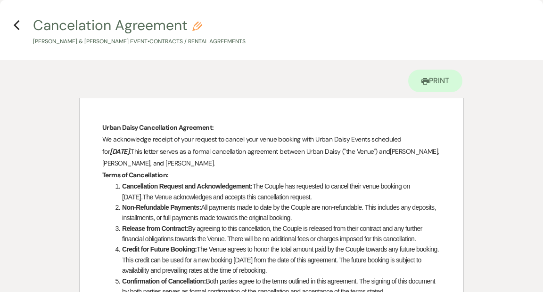
scroll to position [8, 0]
click at [195, 26] on icon "Pencil" at bounding box center [196, 25] width 9 height 9
select select "10"
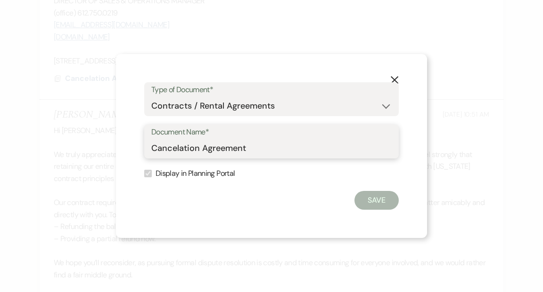
click at [179, 149] on input "Cancelation Agreement" at bounding box center [271, 148] width 240 height 18
type input "Cancellation Agreement"
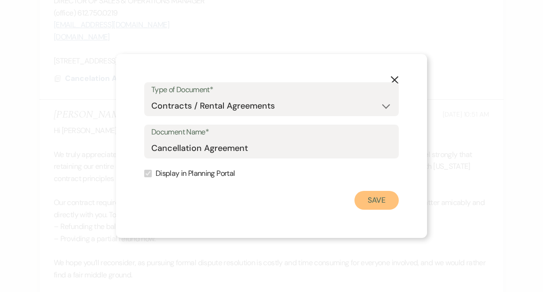
click at [378, 204] on button "Save" at bounding box center [376, 200] width 44 height 19
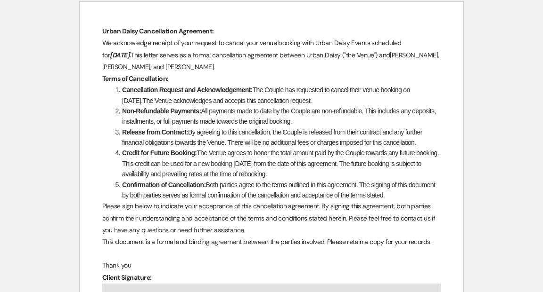
scroll to position [119, 0]
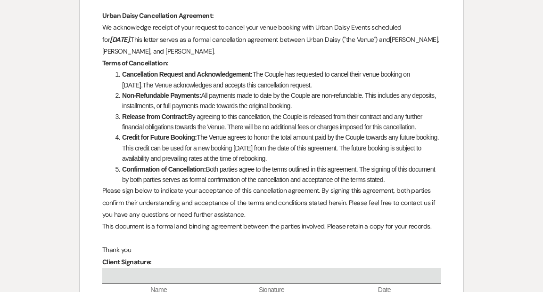
click at [178, 52] on span "[PERSON_NAME], [PERSON_NAME], and [PERSON_NAME]." at bounding box center [271, 45] width 338 height 20
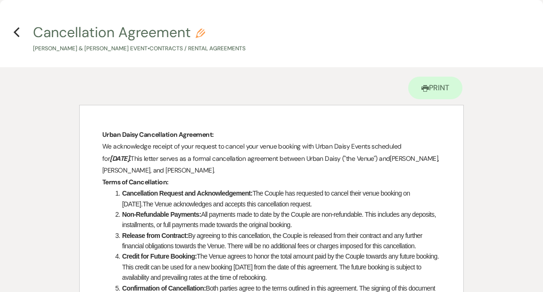
click at [178, 171] on span "[PERSON_NAME], [PERSON_NAME], and [PERSON_NAME]." at bounding box center [271, 164] width 338 height 20
click at [16, 30] on use "button" at bounding box center [16, 32] width 6 height 10
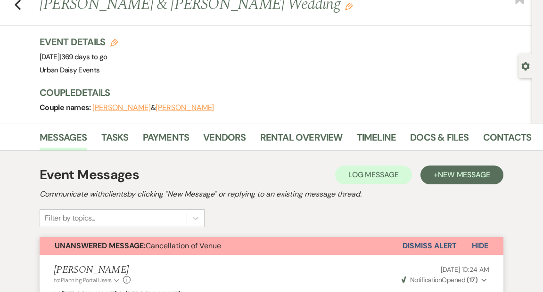
scroll to position [29, 0]
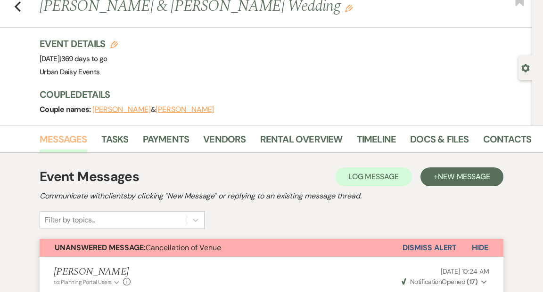
click at [76, 141] on link "Messages" at bounding box center [64, 142] width 48 height 21
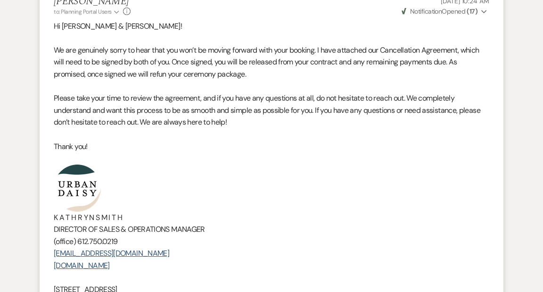
scroll to position [0, 0]
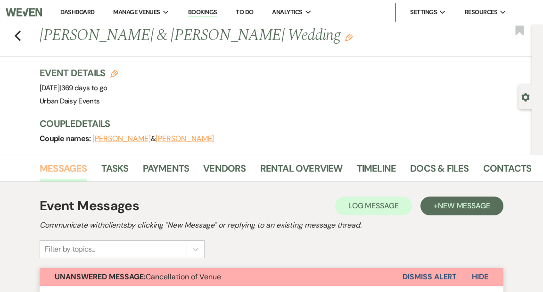
click at [61, 166] on link "Messages" at bounding box center [64, 171] width 48 height 21
click at [16, 36] on use "button" at bounding box center [18, 36] width 6 height 10
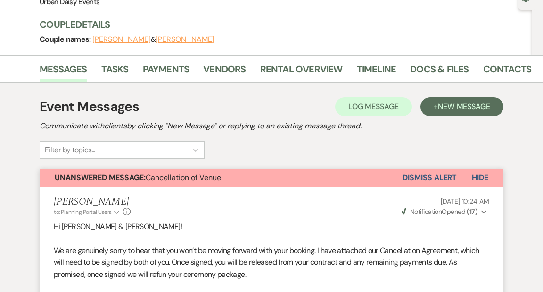
select select "8"
select select "6"
select select "5"
select select "2"
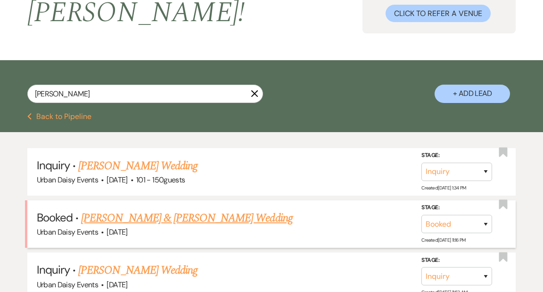
click at [136, 210] on link "[PERSON_NAME] & [PERSON_NAME] Wedding" at bounding box center [186, 218] width 211 height 17
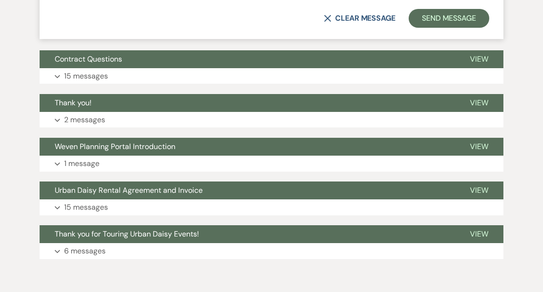
scroll to position [3186, 0]
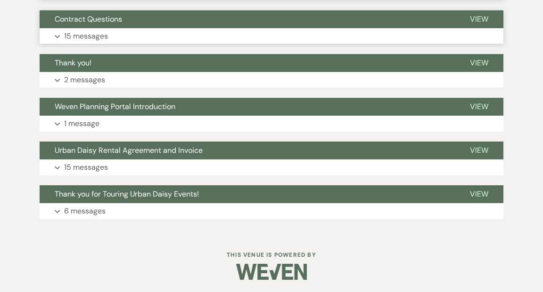
click at [484, 14] on span "View" at bounding box center [479, 19] width 18 height 10
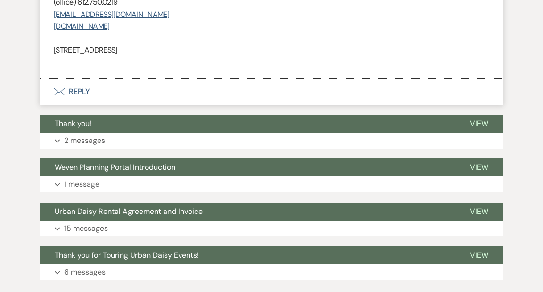
scroll to position [6024, 0]
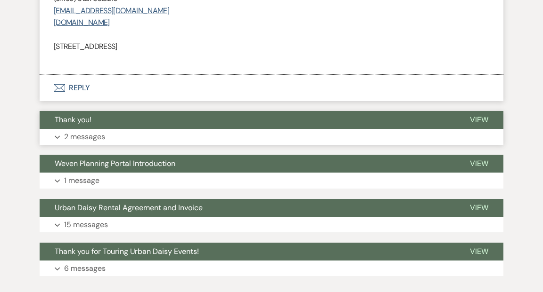
click at [478, 115] on span "View" at bounding box center [479, 120] width 18 height 10
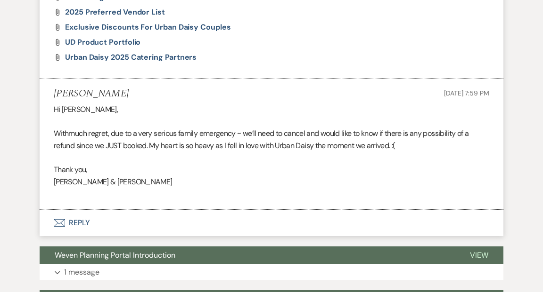
scroll to position [6880, 0]
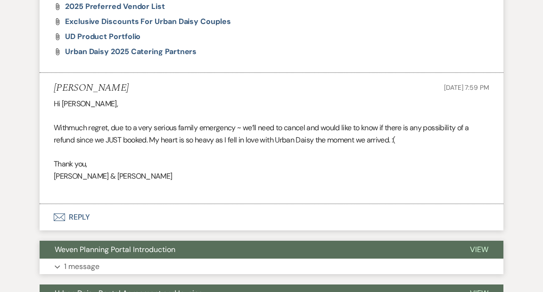
click at [474, 245] on span "View" at bounding box center [479, 250] width 18 height 10
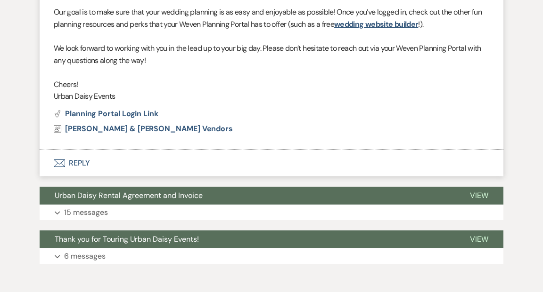
scroll to position [7355, 0]
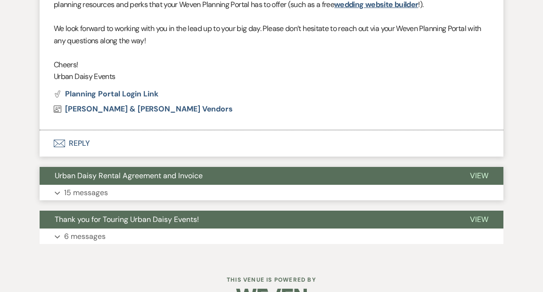
click at [481, 171] on span "View" at bounding box center [479, 176] width 18 height 10
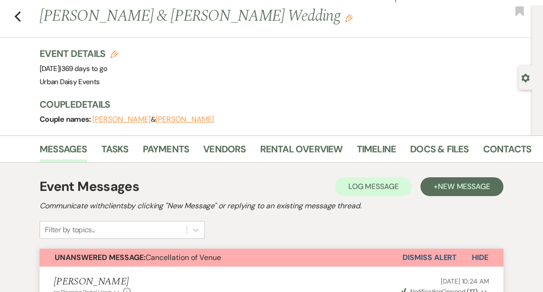
scroll to position [0, 0]
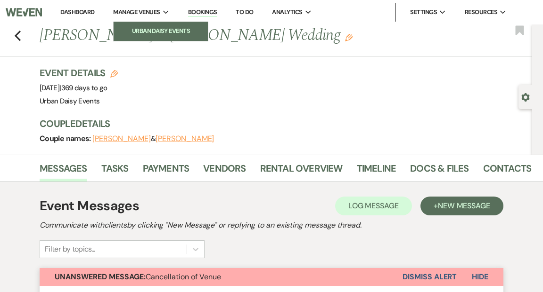
click at [155, 35] on li "Urban Daisy Events" at bounding box center [160, 30] width 85 height 9
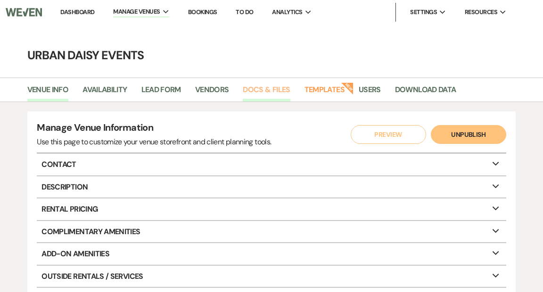
click at [268, 89] on link "Docs & Files" at bounding box center [266, 93] width 47 height 18
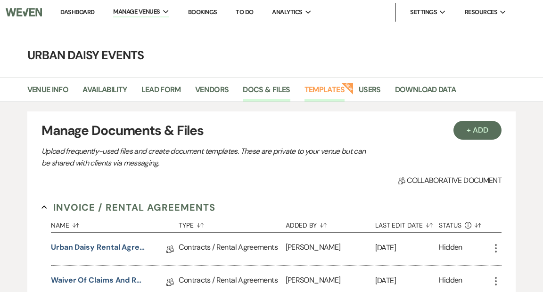
click at [321, 89] on link "Templates" at bounding box center [324, 93] width 40 height 18
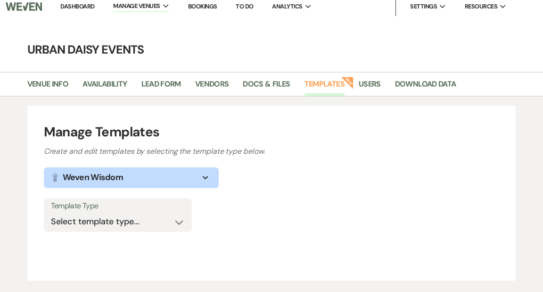
scroll to position [6, 0]
click at [177, 223] on select "Select template type... Task List Message Templates Payment Plan Inventory Item…" at bounding box center [118, 221] width 134 height 18
select select "Message Templates"
click at [51, 212] on select "Select template type... Task List Message Templates Payment Plan Inventory Item…" at bounding box center [118, 221] width 134 height 18
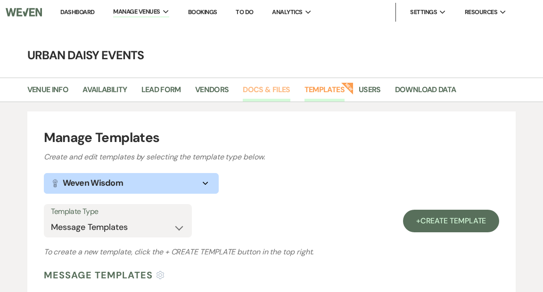
click at [269, 87] on link "Docs & Files" at bounding box center [266, 93] width 47 height 18
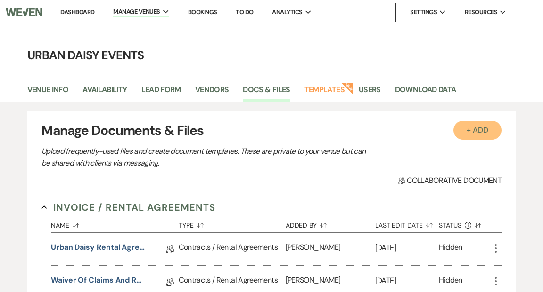
click at [469, 128] on button "+ Add" at bounding box center [477, 130] width 48 height 19
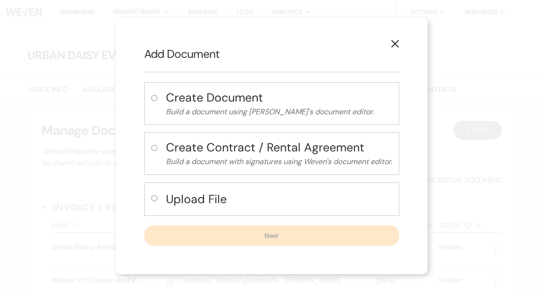
click at [152, 97] on input "radio" at bounding box center [154, 98] width 6 height 6
radio input "true"
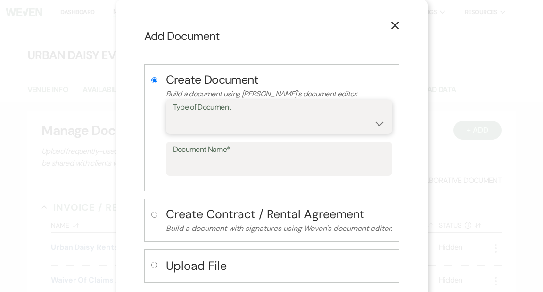
click at [380, 124] on select "Special Event Insurance Vendor Certificate of Insurance Contracts / Rental Agre…" at bounding box center [279, 123] width 212 height 18
select select "10"
click at [173, 114] on select "Special Event Insurance Vendor Certificate of Insurance Contracts / Rental Agre…" at bounding box center [279, 123] width 212 height 18
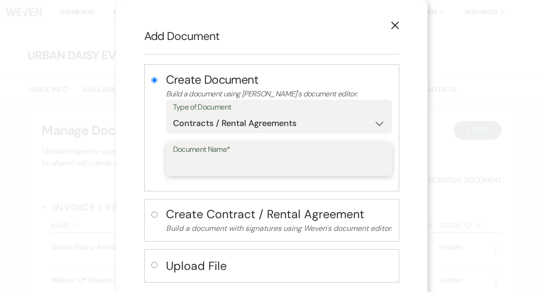
click at [237, 163] on input "Document Name*" at bounding box center [279, 166] width 212 height 18
type input "T"
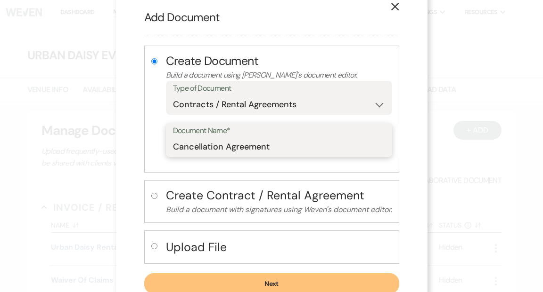
scroll to position [48, 0]
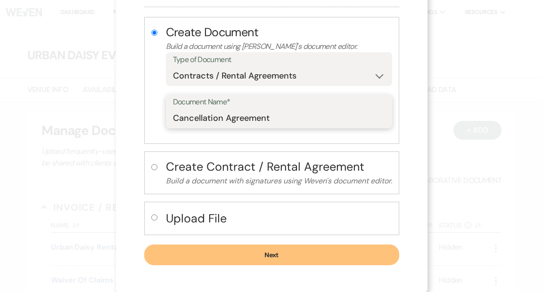
type input "Cancellation Agreement"
click at [267, 254] on button "Next" at bounding box center [271, 255] width 255 height 21
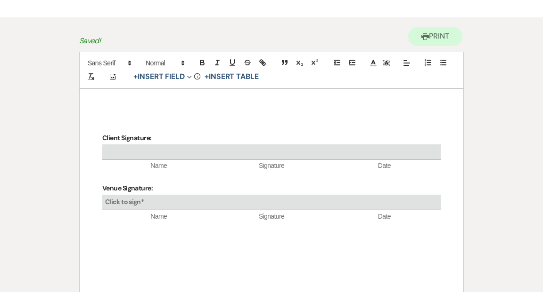
scroll to position [61, 0]
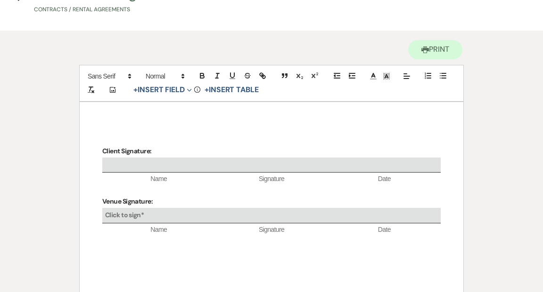
click at [124, 111] on div "Client Signature: Name Signature Date Venue Signature: Click to sign* Name Sign…" at bounding box center [271, 243] width 383 height 283
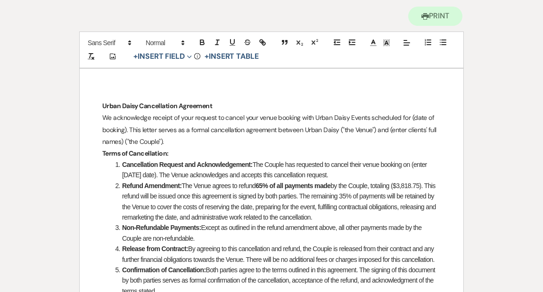
scroll to position [98, 0]
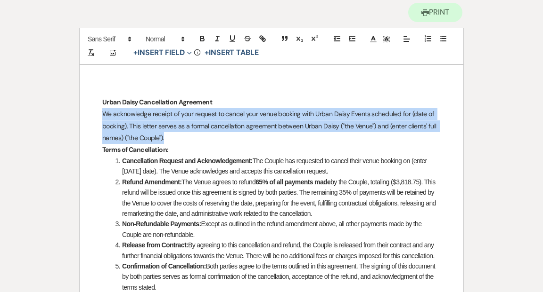
drag, startPoint x: 102, startPoint y: 113, endPoint x: 226, endPoint y: 140, distance: 126.5
click at [226, 140] on p "We acknowledge receipt of your request to cancel your venue booking with Urban …" at bounding box center [271, 126] width 338 height 36
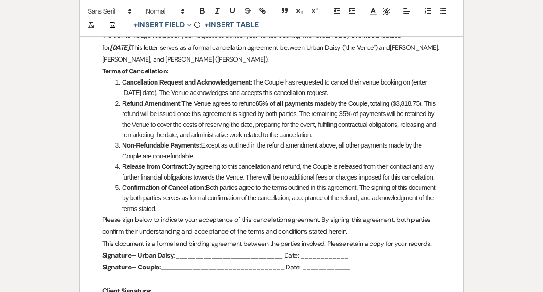
scroll to position [177, 0]
click at [154, 93] on li "Cancellation Request and Acknowledgement: The Couple has requested to cancel th…" at bounding box center [276, 87] width 328 height 21
click at [438, 82] on li "Cancellation Request and Acknowledgement: The Couple has requested to cancel th…" at bounding box center [276, 87] width 328 height 21
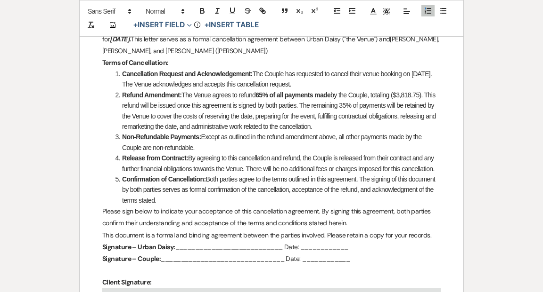
scroll to position [187, 0]
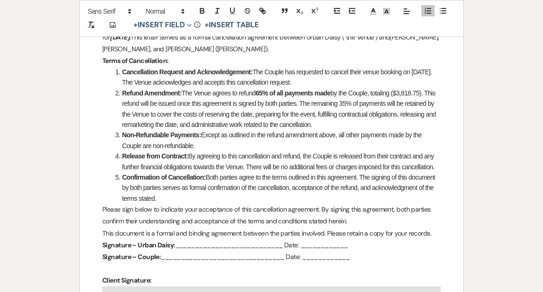
drag, startPoint x: 333, startPoint y: 92, endPoint x: 255, endPoint y: 93, distance: 77.7
click at [255, 93] on li "Refund Amendment: The Venue agrees to refund 65% of all payments made by the Co…" at bounding box center [276, 109] width 328 height 42
click at [202, 9] on icon "button" at bounding box center [202, 11] width 8 height 8
click at [203, 11] on icon "button" at bounding box center [202, 12] width 4 height 2
click at [475, 96] on div "Printer Print Add Photo + Insert Field Expand Standard Field Smart Field Signat…" at bounding box center [271, 177] width 543 height 546
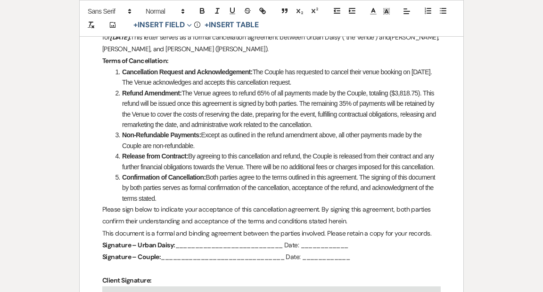
click at [369, 93] on li "Refund Amendment: The Venue agrees to refund 65% of all payments made by the Co…" at bounding box center [276, 109] width 328 height 42
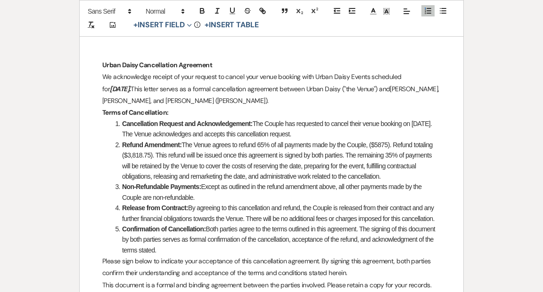
scroll to position [136, 0]
click at [426, 122] on li "Cancellation Request and Acknowledgement: The Couple has requested to cancel th…" at bounding box center [276, 128] width 328 height 21
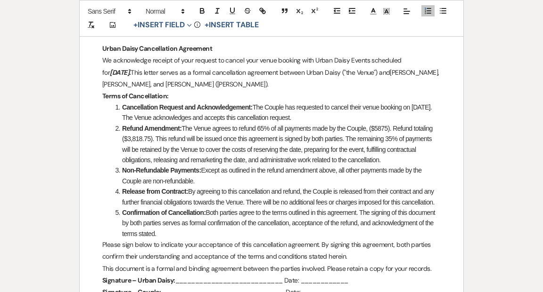
scroll to position [152, 0]
click at [373, 127] on li "Refund Amendment: The Venue agrees to refund 65% of all payments made by the Co…" at bounding box center [276, 144] width 328 height 42
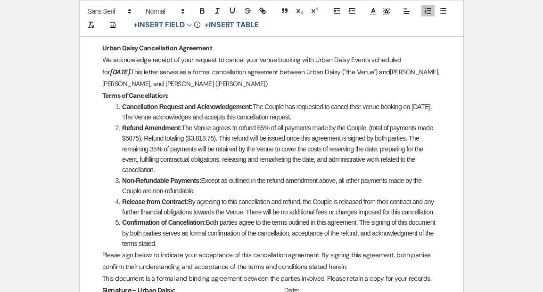
click at [198, 148] on li "Refund Amendment: The Venue agrees to refund 65% of all payments made by the Co…" at bounding box center [276, 149] width 328 height 53
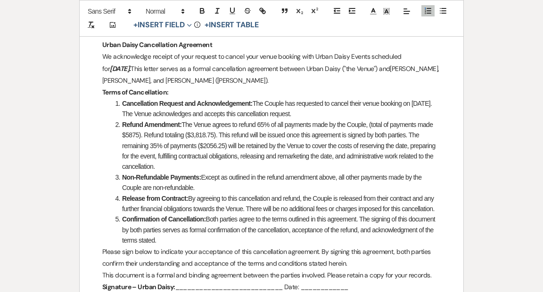
scroll to position [157, 0]
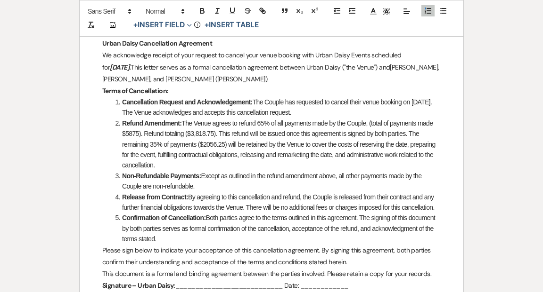
click at [284, 154] on li "Refund Amendment: The Venue agrees to refund 65% of all payments made by the Co…" at bounding box center [276, 144] width 328 height 53
click at [298, 162] on li "Refund Amendment: The Venue agrees to refund 65% of all payments made by the Co…" at bounding box center [276, 144] width 328 height 53
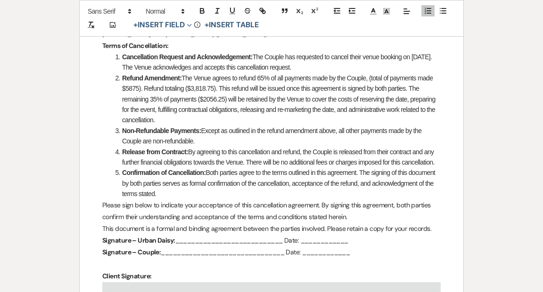
scroll to position [203, 0]
click at [205, 138] on li "Non-Refundable Payments: Except as outlined in the refund amendment above, all …" at bounding box center [276, 135] width 328 height 21
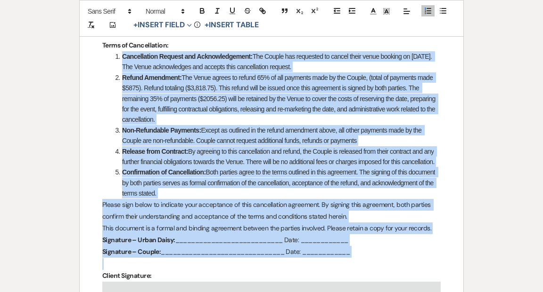
drag, startPoint x: 115, startPoint y: 56, endPoint x: 379, endPoint y: 258, distance: 332.0
click at [379, 258] on div "Urban Daisy Cancellation Agreement We acknowledge receipt of your request to ca…" at bounding box center [271, 188] width 383 height 456
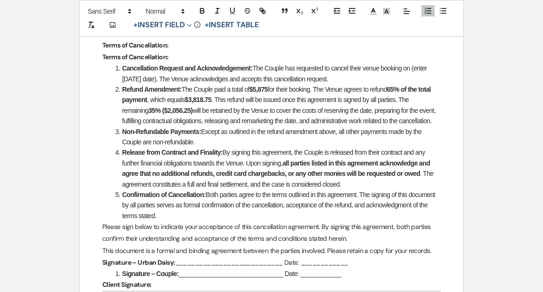
click at [171, 56] on p "Terms of Cancellation:" at bounding box center [271, 57] width 338 height 12
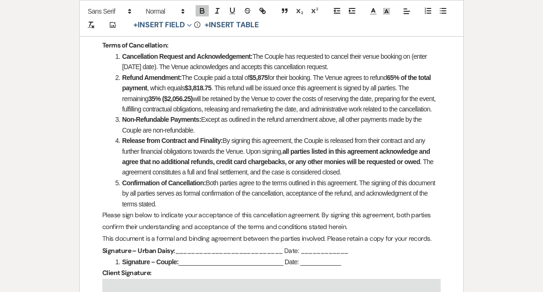
click at [156, 67] on li "Cancellation Request and Acknowledgement: The Couple has requested to cancel th…" at bounding box center [276, 61] width 328 height 21
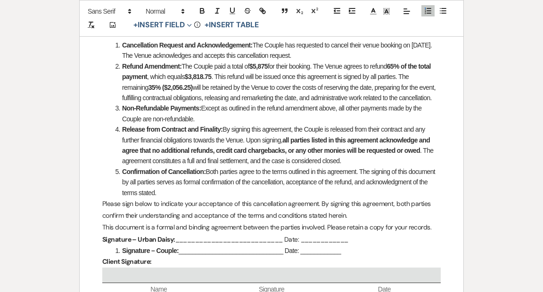
scroll to position [214, 0]
click at [284, 76] on li "Refund Amendment: The Couple paid a total of $5,875 for their booking. The Venu…" at bounding box center [276, 82] width 328 height 42
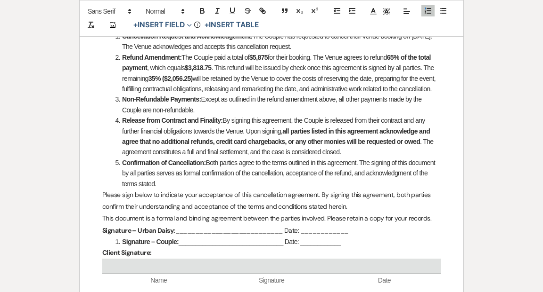
scroll to position [223, 0]
click at [267, 88] on li "Refund Amendment: The Couple paid a total of $5,875 for their booking. The Venu…" at bounding box center [276, 73] width 328 height 42
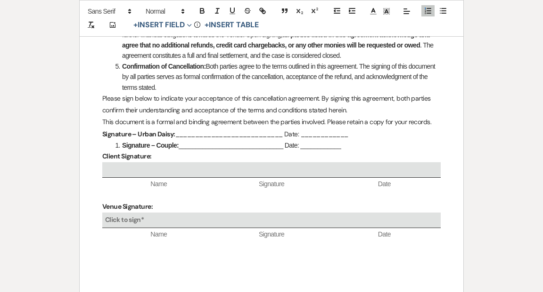
scroll to position [322, 0]
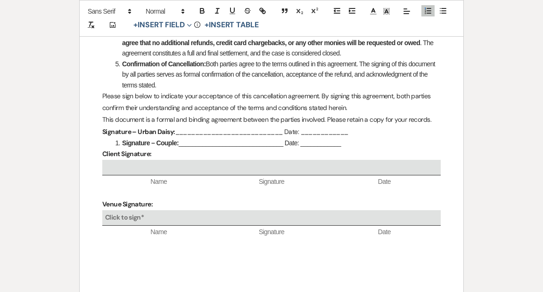
drag, startPoint x: 356, startPoint y: 144, endPoint x: 329, endPoint y: 147, distance: 27.5
click at [329, 138] on p "Signature – Urban Daisy: ___________________________ Date: ____________" at bounding box center [271, 132] width 338 height 12
drag, startPoint x: 340, startPoint y: 158, endPoint x: 149, endPoint y: 154, distance: 191.3
click at [149, 154] on div "Urban Daisy Cancellation Agreement We acknowledge receipt of your request to ca…" at bounding box center [271, 67] width 383 height 453
click at [175, 160] on p "Client Signature:" at bounding box center [271, 154] width 338 height 12
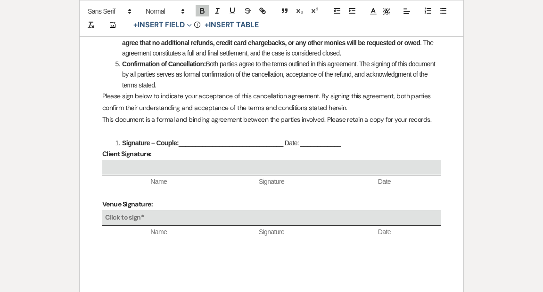
drag, startPoint x: 328, startPoint y: 154, endPoint x: 172, endPoint y: 145, distance: 155.7
click at [172, 145] on div "Urban Daisy Cancellation Agreement We acknowledge receipt of your request to ca…" at bounding box center [271, 67] width 383 height 453
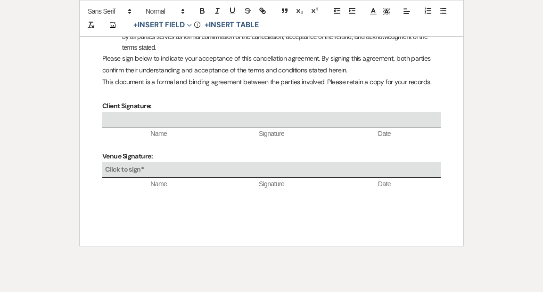
scroll to position [357, 0]
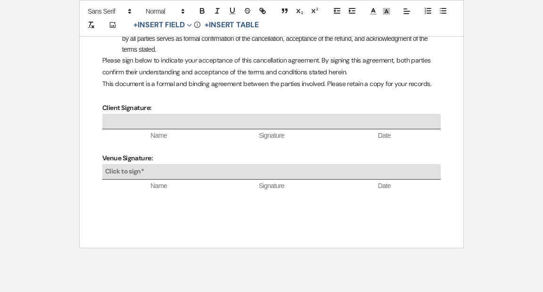
click at [138, 153] on p at bounding box center [271, 147] width 338 height 12
click at [190, 27] on icon "Expand" at bounding box center [189, 25] width 5 height 5
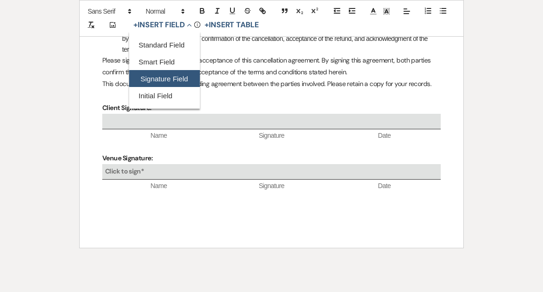
click at [170, 81] on button "Signature Field" at bounding box center [164, 79] width 71 height 17
select select "signatureField"
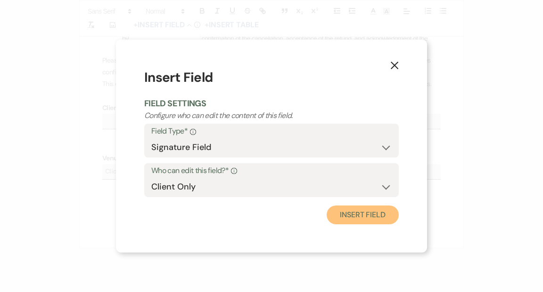
click at [365, 221] on button "Insert Field" at bounding box center [362, 215] width 72 height 19
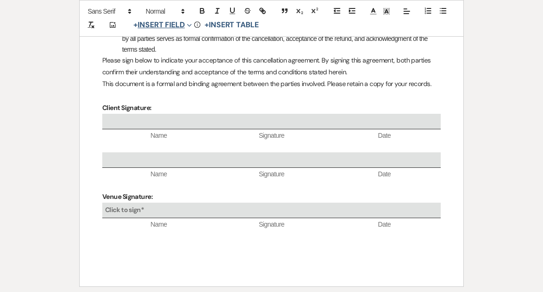
click at [185, 26] on button "+ Insert Field Expand" at bounding box center [162, 25] width 65 height 11
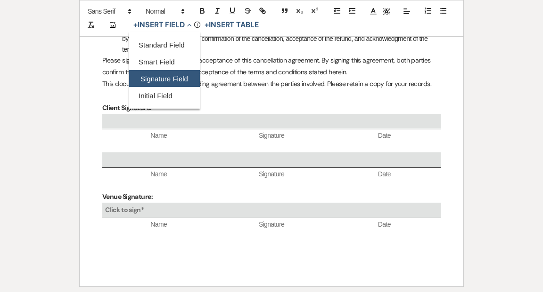
click at [184, 75] on button "Signature Field" at bounding box center [164, 79] width 71 height 17
select select "signatureField"
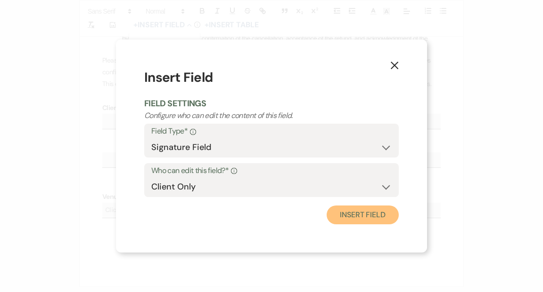
click at [365, 218] on button "Insert Field" at bounding box center [362, 215] width 72 height 19
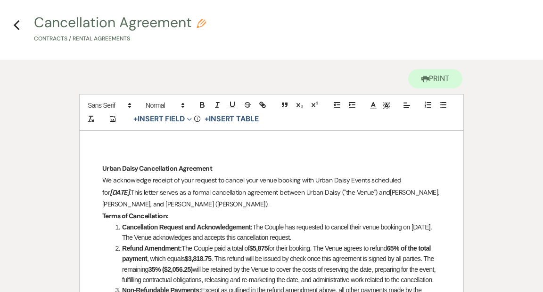
scroll to position [0, 0]
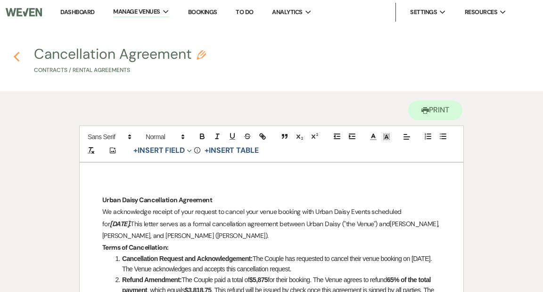
click at [15, 57] on use "button" at bounding box center [16, 57] width 6 height 10
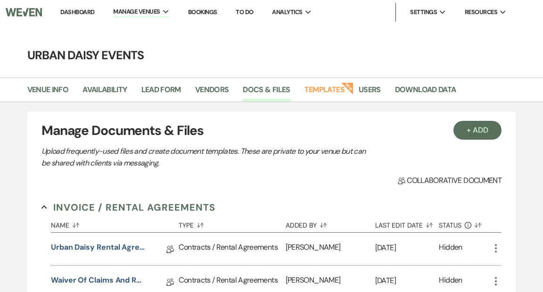
click at [81, 11] on link "Dashboard" at bounding box center [77, 12] width 34 height 8
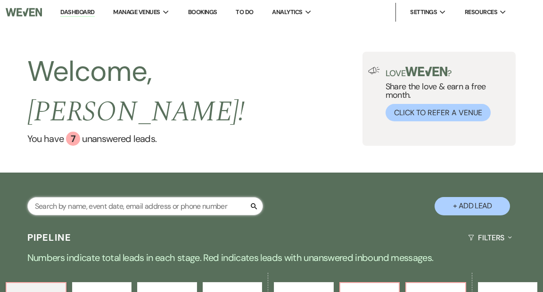
click at [86, 197] on input "text" at bounding box center [144, 206] width 235 height 18
type input "taylor"
select select "8"
select select "6"
select select "5"
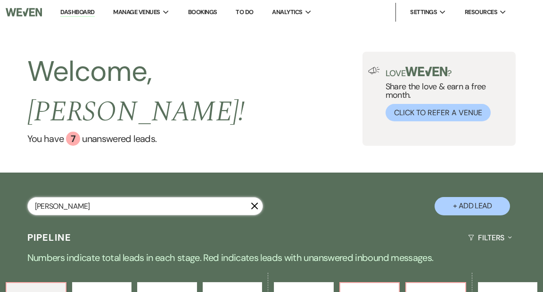
select select "2"
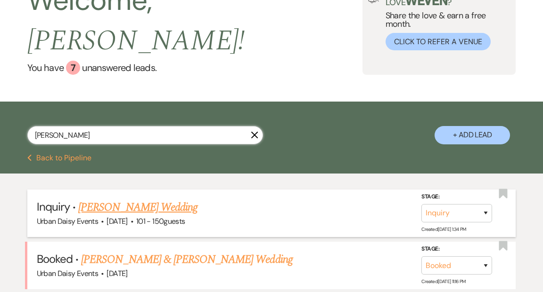
scroll to position [102, 0]
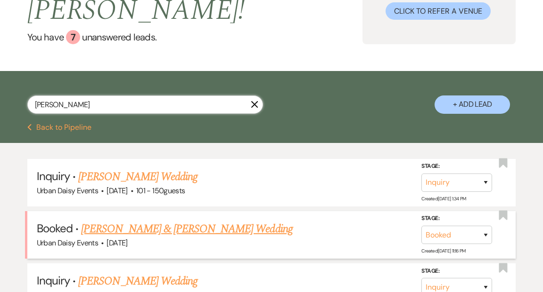
type input "taylor"
click at [126, 221] on link "[PERSON_NAME] & [PERSON_NAME] Wedding" at bounding box center [186, 229] width 211 height 17
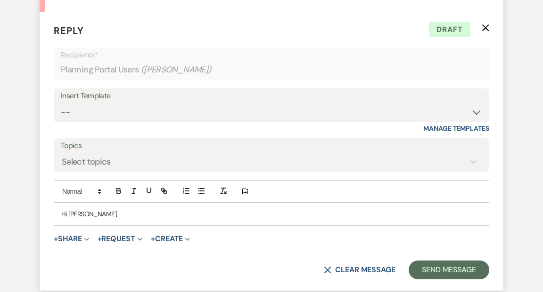
scroll to position [2894, 0]
click at [86, 237] on icon "Expand" at bounding box center [86, 239] width 5 height 5
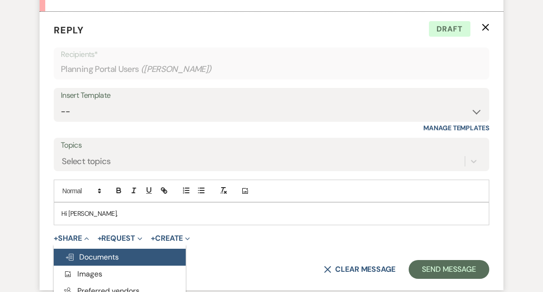
click at [91, 256] on span "Doc Upload Documents" at bounding box center [92, 257] width 54 height 10
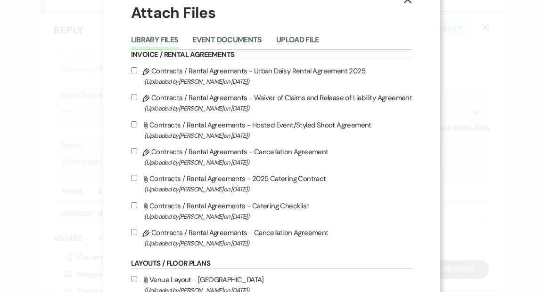
scroll to position [27, 0]
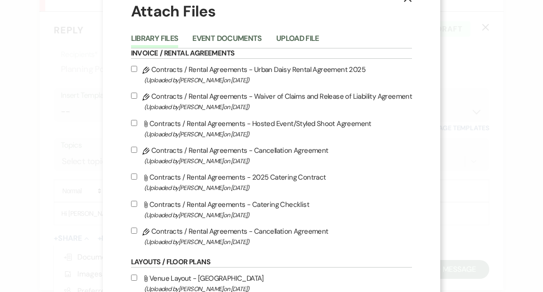
click at [137, 233] on input "Pencil Contracts / Rental Agreements - Cancellation Agreement (Uploaded by Amy …" at bounding box center [134, 231] width 6 height 6
checkbox input "true"
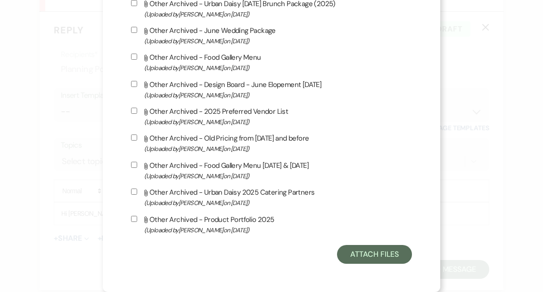
scroll to position [1616, 0]
click at [379, 257] on button "Attach Files" at bounding box center [374, 254] width 75 height 19
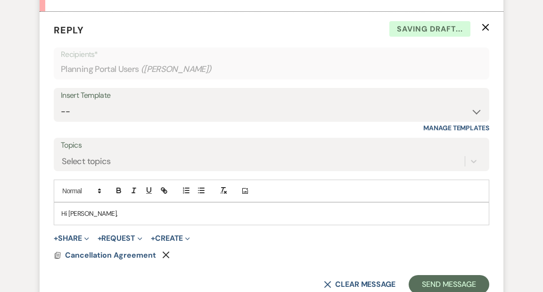
click at [104, 213] on p "Hi [PERSON_NAME]," at bounding box center [271, 214] width 420 height 10
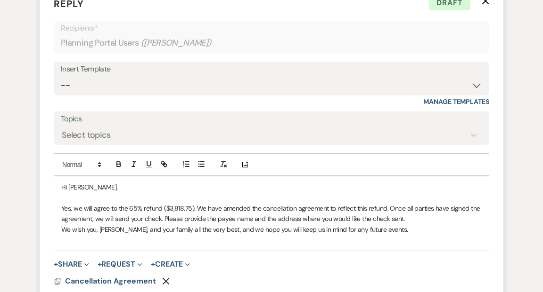
scroll to position [2921, 0]
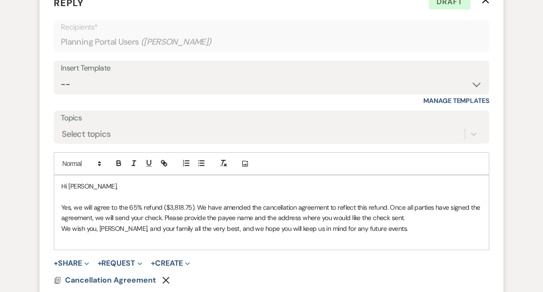
click at [220, 207] on p "Yes, we will agree to the 65% refund ($3,818.75). We have amended the cancellat…" at bounding box center [271, 213] width 420 height 21
drag, startPoint x: 281, startPoint y: 208, endPoint x: 242, endPoint y: 208, distance: 38.6
click at [242, 208] on p "Yes, we will agree to the 65% refund ($3,818.75). We have had the amended the c…" at bounding box center [271, 213] width 420 height 21
click at [310, 207] on p "Yes, we will agree to the 65% refund ($3,818.75). We have had the cancellation …" at bounding box center [271, 213] width 420 height 21
click at [399, 217] on p "Yes, we will agree to the 65% refund ($3,818.75). We have had the cancellation …" at bounding box center [271, 213] width 420 height 21
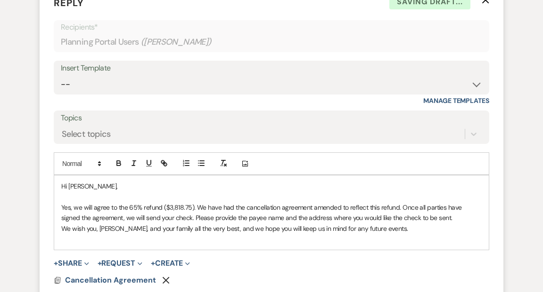
click at [438, 218] on p "Yes, we will agree to the 65% refund ($3,818.75). We have had the cancellation …" at bounding box center [271, 213] width 420 height 21
click at [374, 228] on p "We wish you, Mason, and your family all the very best, and we hope you will kee…" at bounding box center [271, 229] width 420 height 10
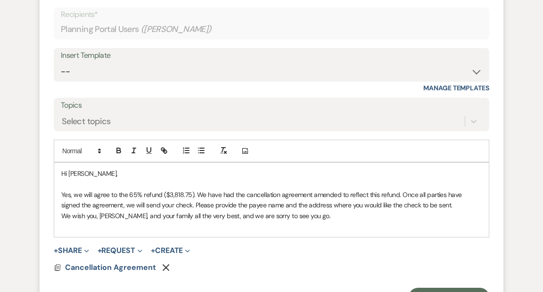
scroll to position [2934, 0]
click at [327, 214] on p "We wish you, [PERSON_NAME], and your family all the very best, and we are sorry…" at bounding box center [271, 216] width 420 height 10
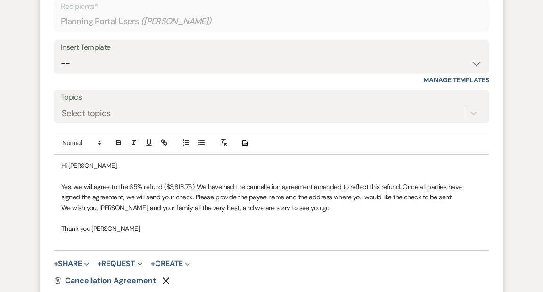
scroll to position [2944, 0]
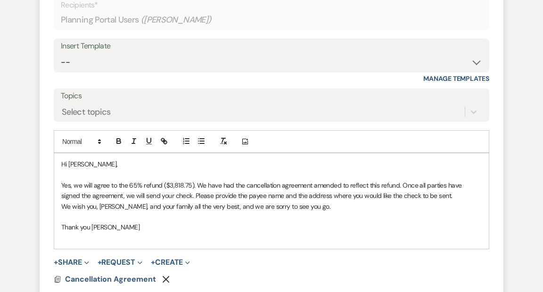
click at [60, 239] on div "Hi Taylor, Yes, we will agree to the 65% refund ($3,818.75). We have had the ca…" at bounding box center [271, 202] width 434 height 96
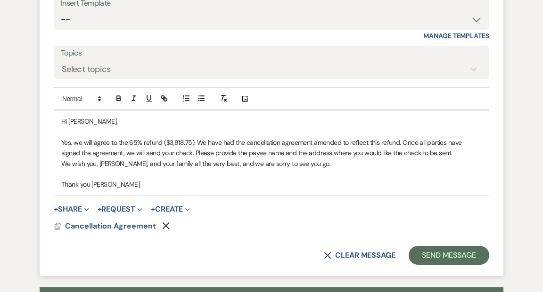
scroll to position [2989, 0]
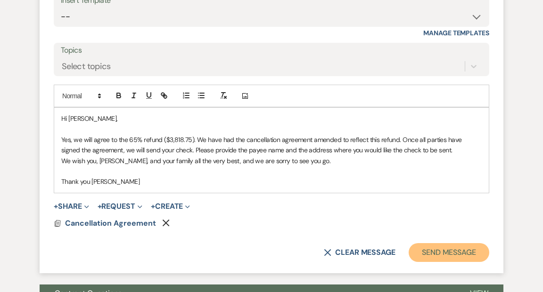
click at [435, 255] on button "Send Message" at bounding box center [448, 252] width 81 height 19
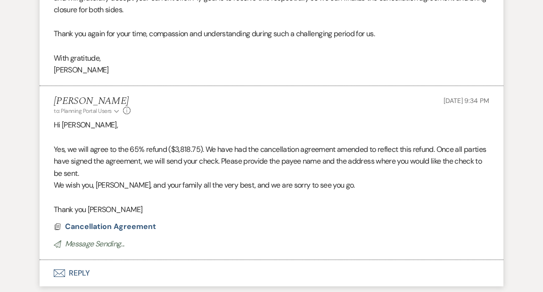
scroll to position [2815, 0]
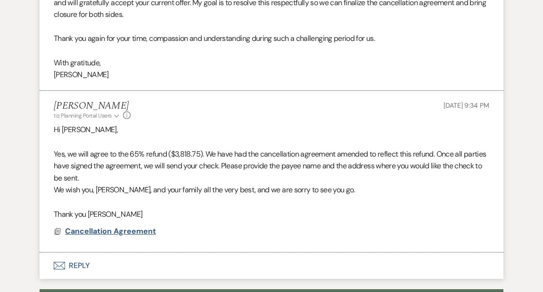
click at [84, 229] on span "Cancellation Agreement" at bounding box center [110, 232] width 91 height 10
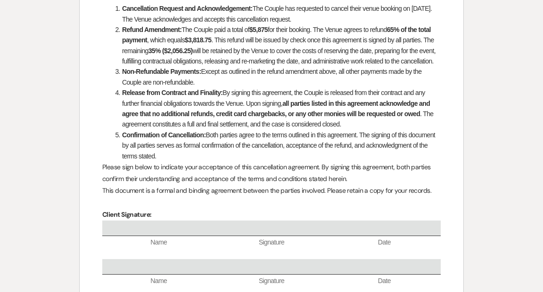
scroll to position [0, 0]
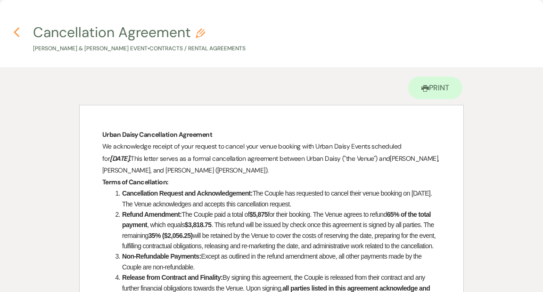
click at [17, 33] on icon "Previous" at bounding box center [16, 32] width 7 height 11
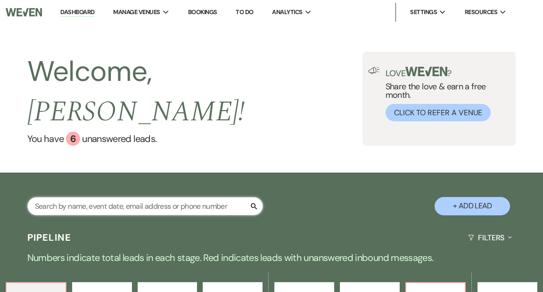
click at [132, 197] on input "text" at bounding box center [144, 206] width 235 height 18
type input "[PERSON_NAME]"
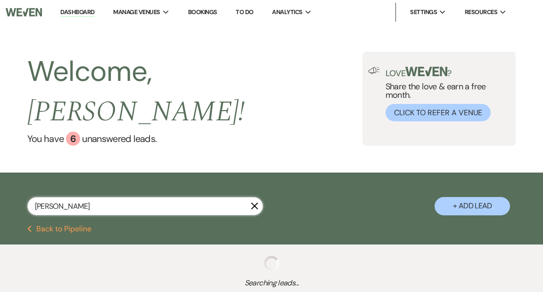
select select "8"
select select "6"
select select "5"
select select "2"
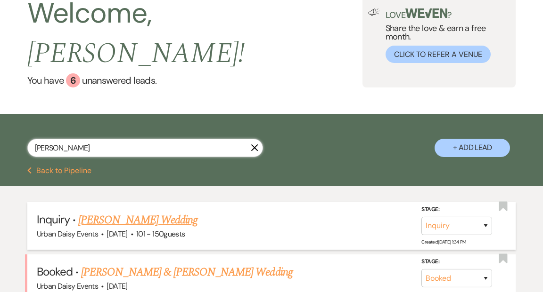
scroll to position [88, 0]
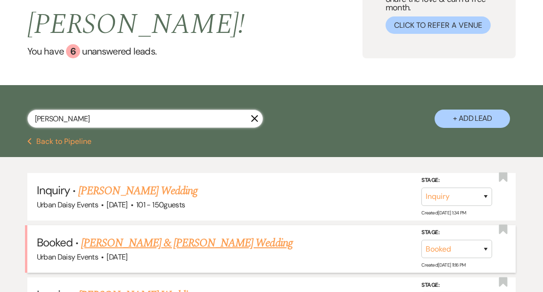
type input "taylor"
click at [131, 235] on link "[PERSON_NAME] & [PERSON_NAME] Wedding" at bounding box center [186, 243] width 211 height 17
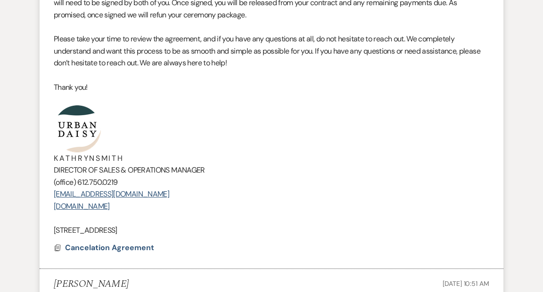
scroll to position [355, 0]
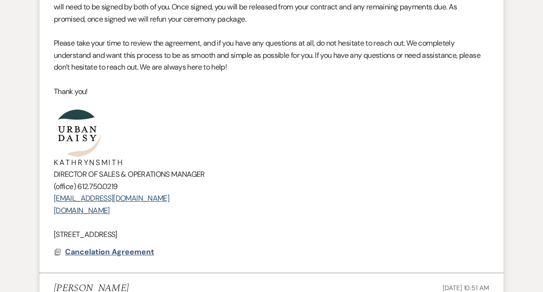
click at [136, 252] on span "Cancelation Agreement" at bounding box center [109, 252] width 89 height 10
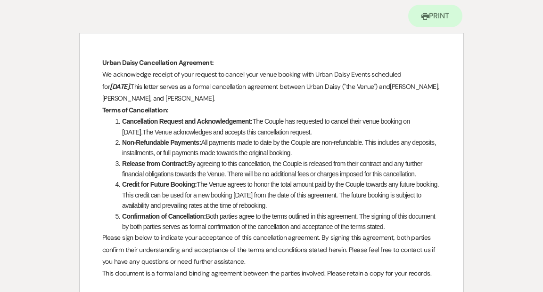
scroll to position [75, 0]
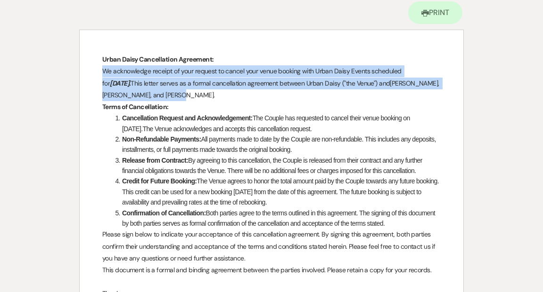
drag, startPoint x: 102, startPoint y: 71, endPoint x: 188, endPoint y: 98, distance: 90.0
click at [188, 98] on p "We acknowledge receipt of your request to cancel your venue booking with Urban …" at bounding box center [271, 83] width 338 height 36
copy p "We acknowledge receipt of your request to cancel your venue booking with Urban …"
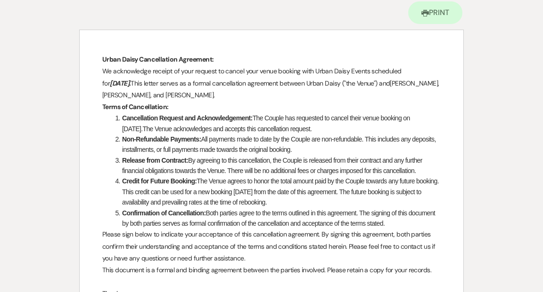
click at [47, 67] on div "Printer Print Add Photo + Insert Field Expand Standard Field Smart Field Signat…" at bounding box center [271, 272] width 543 height 560
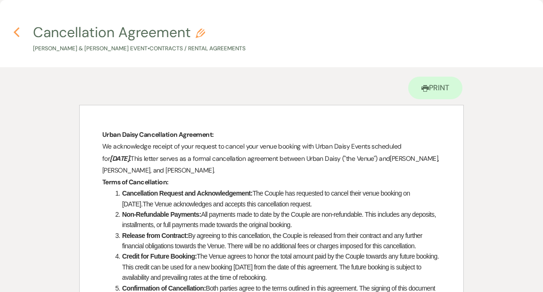
click at [16, 34] on use "button" at bounding box center [16, 32] width 6 height 10
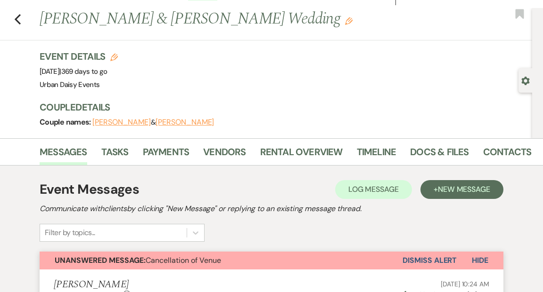
scroll to position [10, 0]
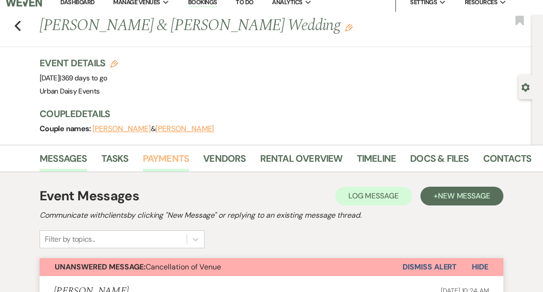
click at [176, 154] on link "Payments" at bounding box center [166, 161] width 47 height 21
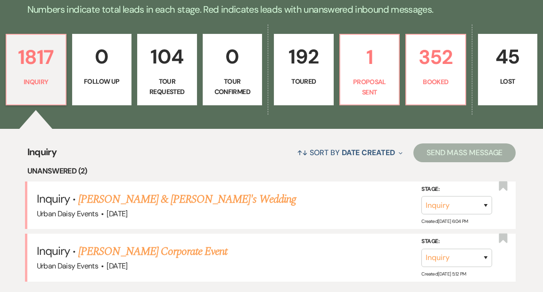
scroll to position [244, 0]
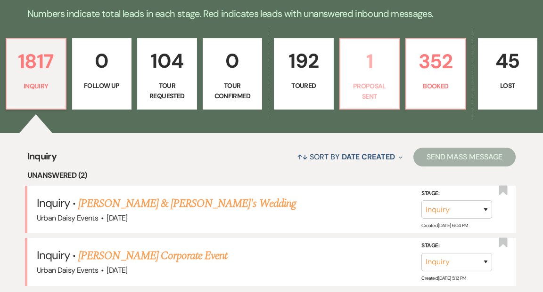
click at [363, 46] on p "1" at bounding box center [370, 62] width 48 height 32
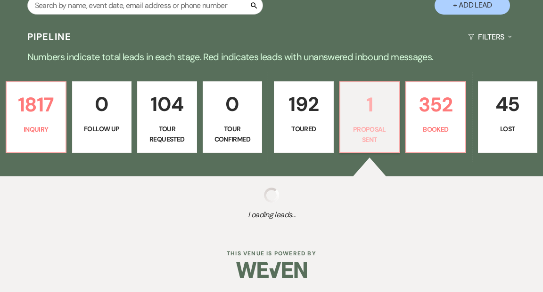
select select "6"
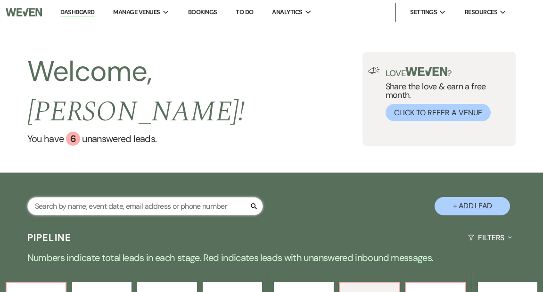
click at [77, 197] on input "text" at bounding box center [144, 206] width 235 height 18
type input "t"
select select "2"
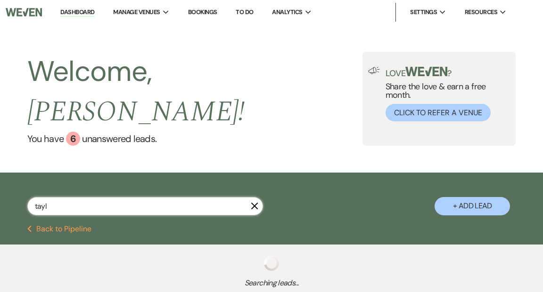
type input "taylo"
select select "8"
select select "6"
select select "5"
select select "2"
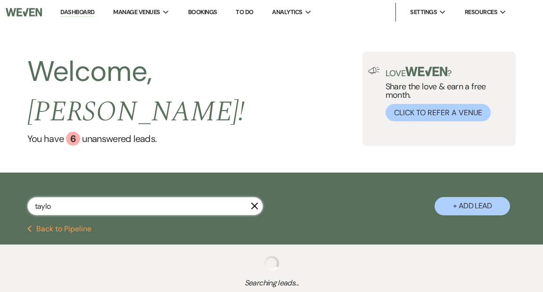
select select "2"
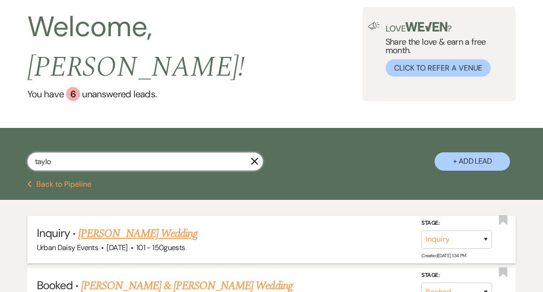
scroll to position [54, 0]
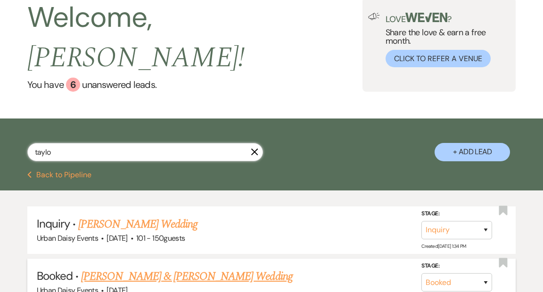
type input "taylo"
click at [108, 268] on link "[PERSON_NAME] & [PERSON_NAME] Wedding" at bounding box center [186, 276] width 211 height 17
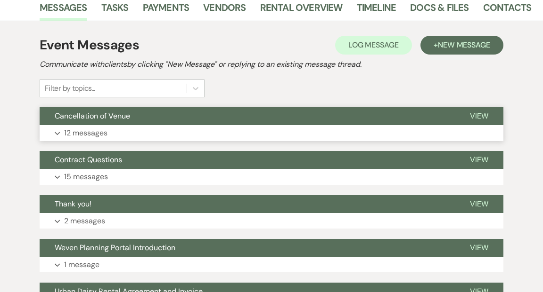
scroll to position [168, 0]
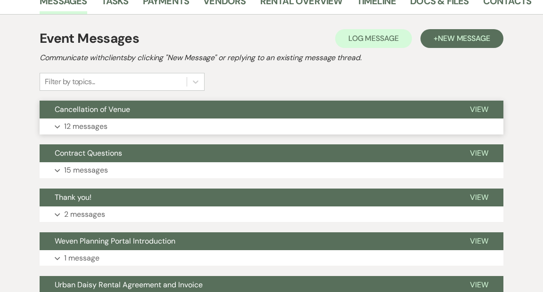
click at [477, 107] on span "View" at bounding box center [479, 110] width 18 height 10
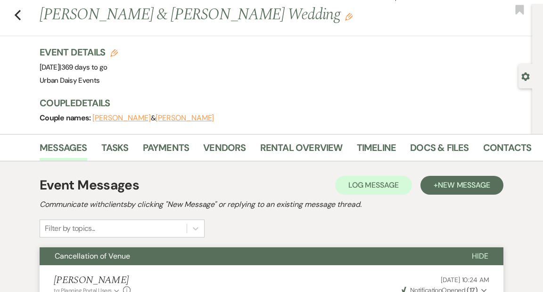
scroll to position [0, 0]
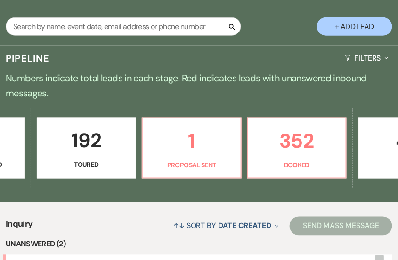
scroll to position [0, 459]
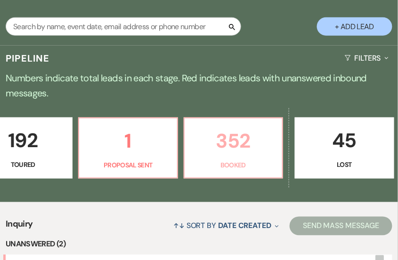
click at [220, 136] on link "352 Booked" at bounding box center [233, 148] width 99 height 61
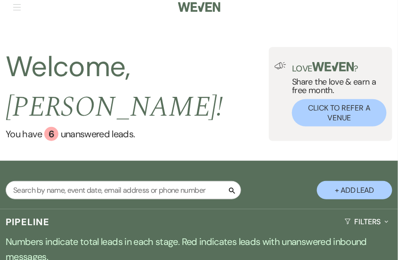
scroll to position [10, 0]
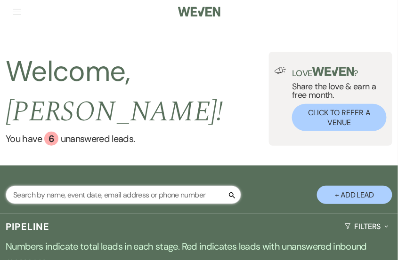
click at [97, 186] on input "text" at bounding box center [123, 195] width 235 height 18
type input "tay"
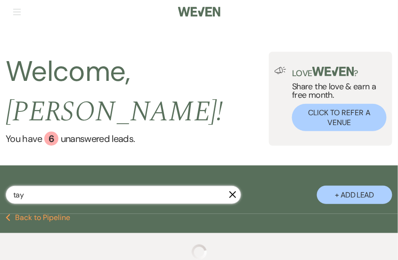
select select "8"
select select "6"
select select "5"
select select "2"
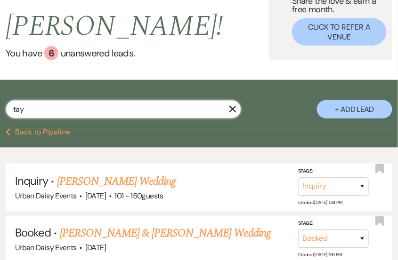
scroll to position [97, 0]
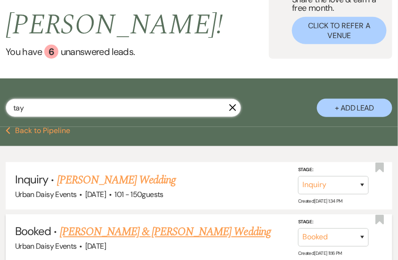
type input "tay"
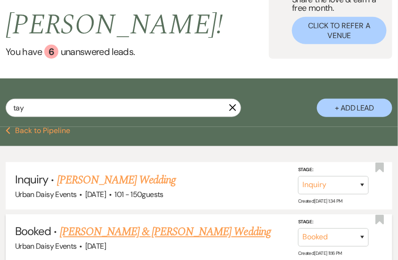
click at [111, 224] on link "[PERSON_NAME] & [PERSON_NAME] Wedding" at bounding box center [165, 232] width 211 height 17
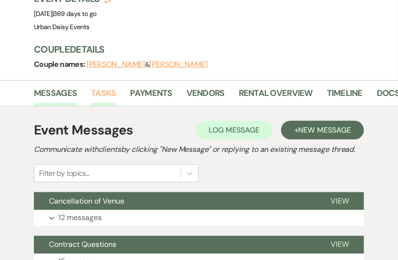
scroll to position [119, 0]
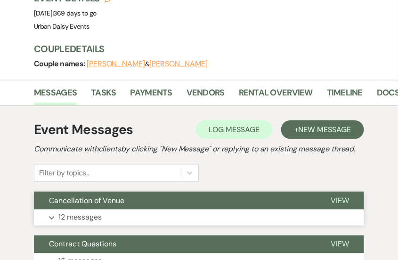
click at [342, 196] on span "View" at bounding box center [340, 201] width 18 height 10
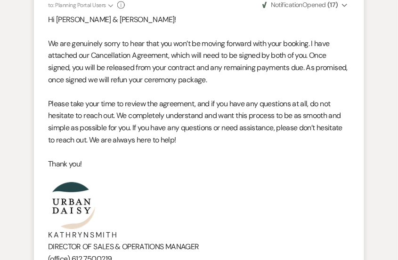
scroll to position [0, 0]
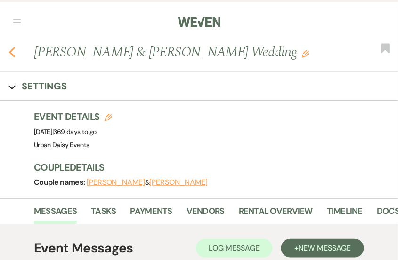
click at [12, 53] on icon "Previous" at bounding box center [11, 52] width 7 height 11
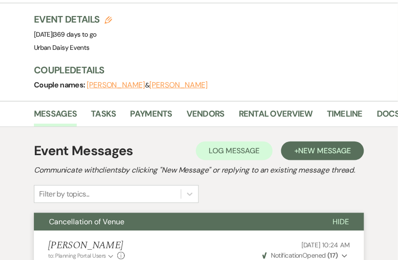
select select "8"
select select "6"
select select "5"
select select "2"
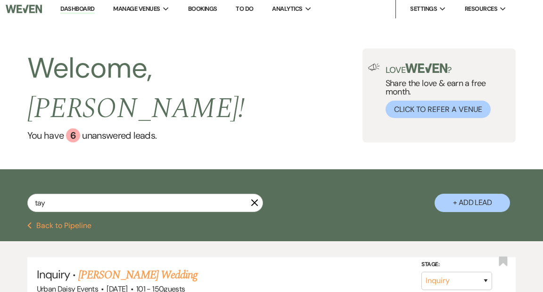
scroll to position [0, 0]
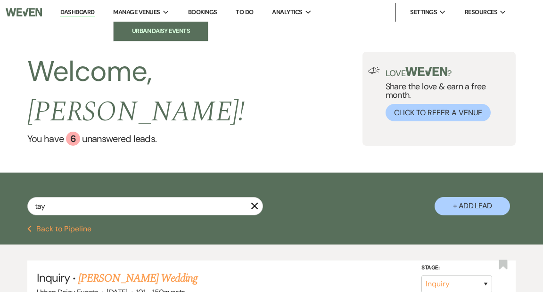
click at [155, 29] on li "Urban Daisy Events" at bounding box center [160, 30] width 85 height 9
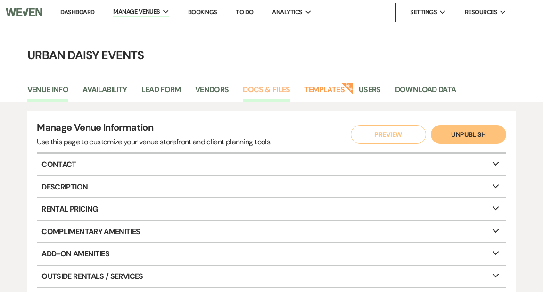
click at [268, 90] on link "Docs & Files" at bounding box center [266, 93] width 47 height 18
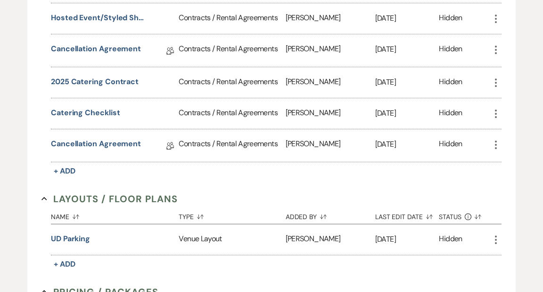
scroll to position [295, 0]
click at [397, 140] on icon "More" at bounding box center [495, 145] width 11 height 11
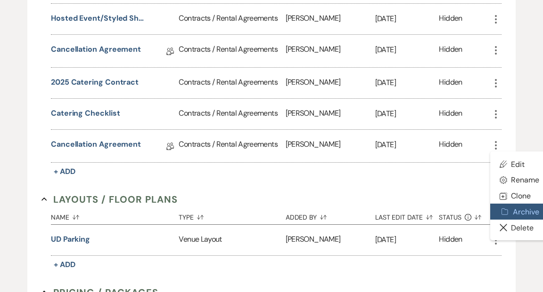
click at [397, 209] on button "Archive Archive" at bounding box center [519, 212] width 58 height 16
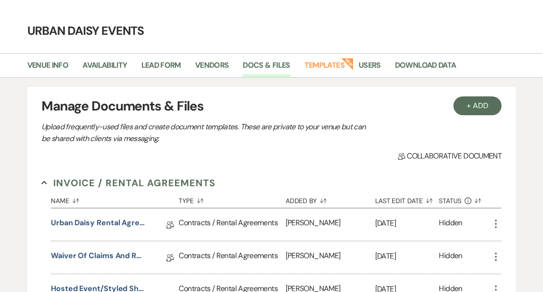
scroll to position [0, 0]
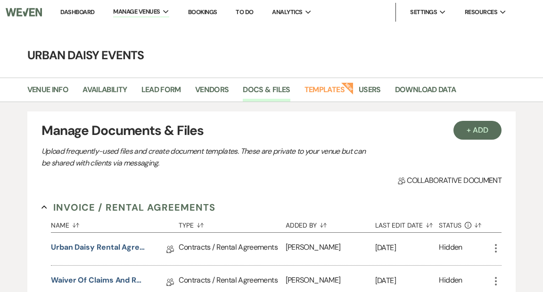
click at [81, 11] on link "Dashboard" at bounding box center [77, 12] width 34 height 8
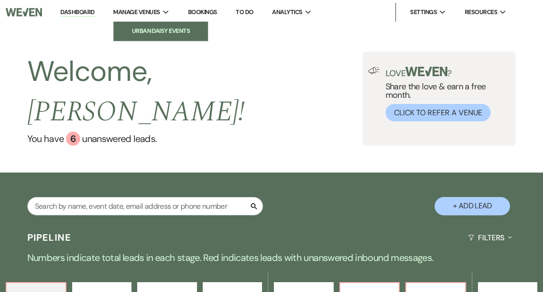
click at [160, 30] on li "Urban Daisy Events" at bounding box center [160, 30] width 85 height 9
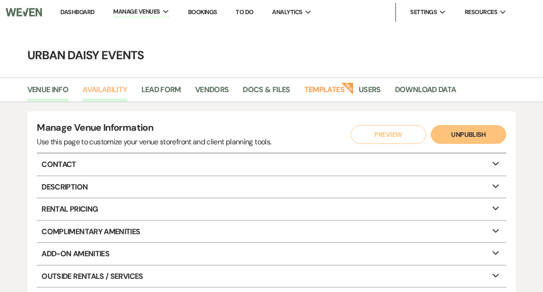
click at [110, 89] on link "Availability" at bounding box center [104, 93] width 44 height 18
select select "2"
select select "2026"
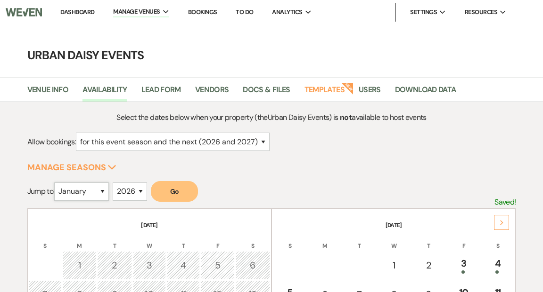
click at [105, 191] on select "January February March April May June July August September October November De…" at bounding box center [81, 192] width 55 height 18
select select "11"
click at [57, 183] on select "January February March April May June July August September October November De…" at bounding box center [81, 192] width 55 height 18
click at [143, 191] on select "2025 2026 2027 2028 2029" at bounding box center [130, 192] width 34 height 18
select select "2025"
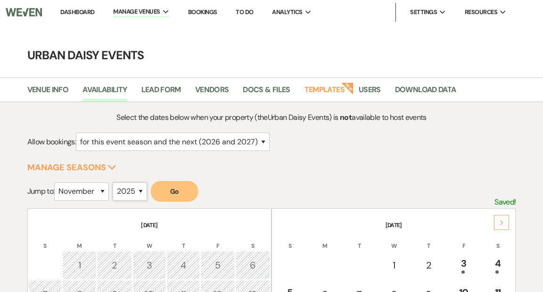
click at [115, 183] on select "2025 2026 2027 2028 2029" at bounding box center [130, 192] width 34 height 18
click at [174, 189] on button "Go" at bounding box center [174, 191] width 47 height 21
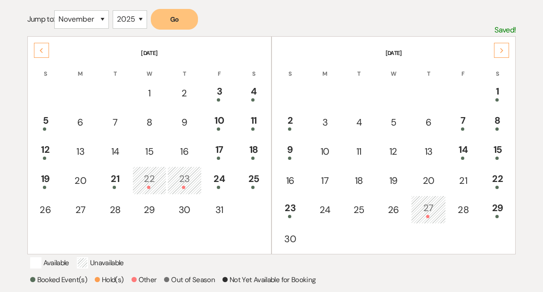
scroll to position [174, 0]
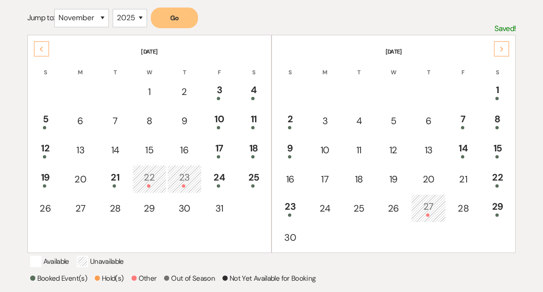
click at [397, 46] on div "Next" at bounding box center [501, 48] width 15 height 15
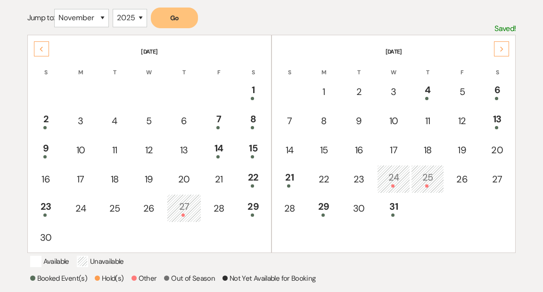
click at [397, 45] on div "Next" at bounding box center [501, 48] width 15 height 15
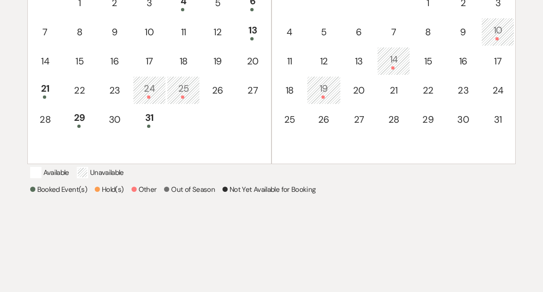
click at [397, 35] on div "10" at bounding box center [497, 31] width 23 height 17
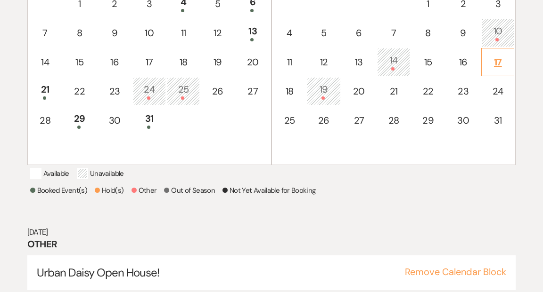
scroll to position [260, 0]
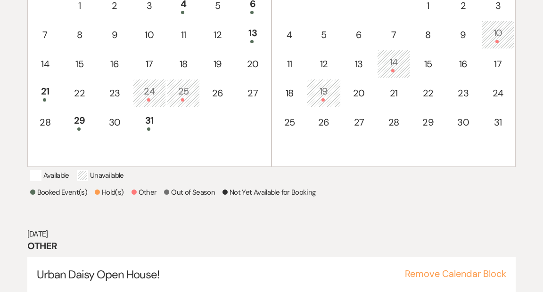
click at [395, 58] on div "14" at bounding box center [393, 63] width 23 height 17
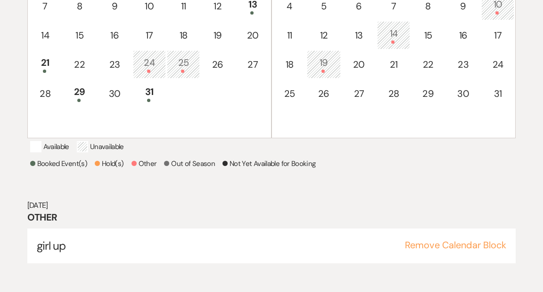
scroll to position [292, 0]
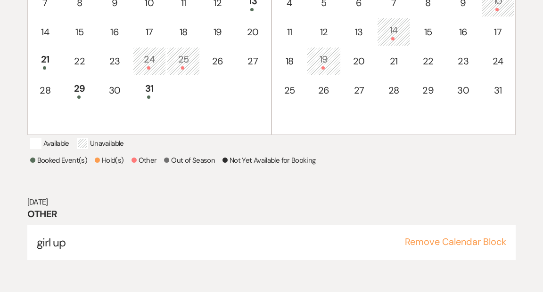
click at [325, 64] on div "19" at bounding box center [324, 60] width 24 height 17
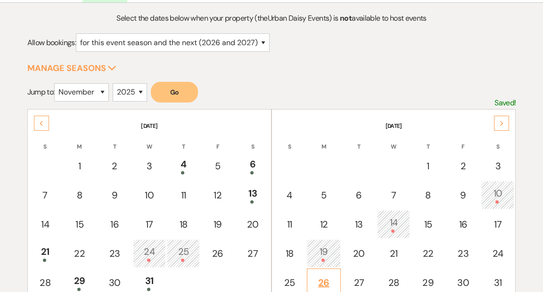
scroll to position [97, 0]
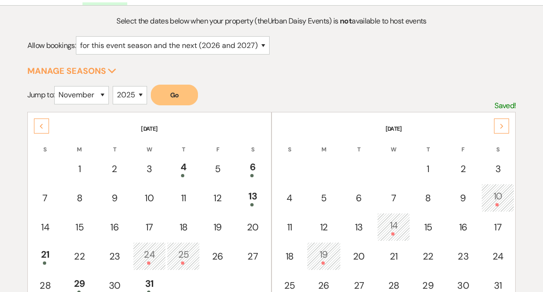
click at [397, 122] on div "Next" at bounding box center [501, 126] width 15 height 15
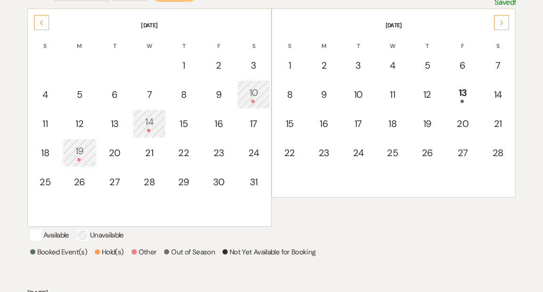
scroll to position [213, 0]
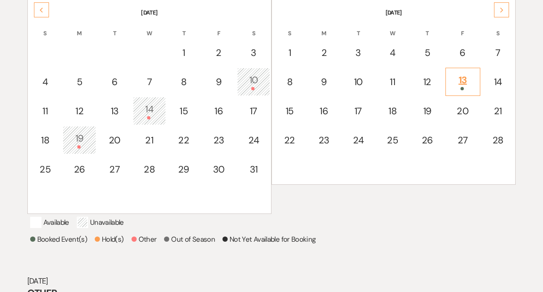
click at [397, 79] on div "13" at bounding box center [462, 81] width 24 height 17
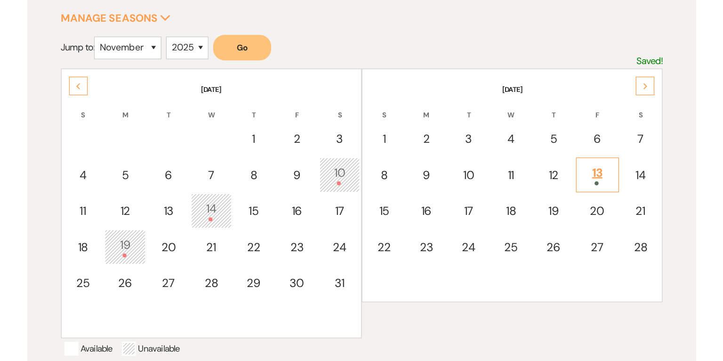
scroll to position [152, 0]
